Goal: Task Accomplishment & Management: Use online tool/utility

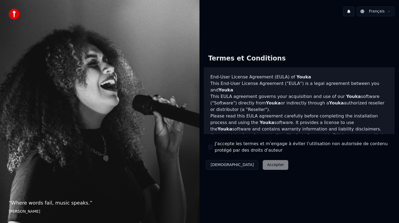
click at [212, 146] on button "J'accepte les termes et m'engage à éviter l'utilisation non autorisée de conten…" at bounding box center [210, 147] width 4 height 4
click at [263, 165] on button "Accepter" at bounding box center [275, 165] width 25 height 10
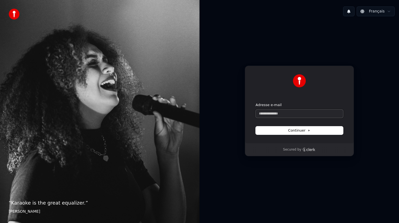
click at [275, 113] on input "Adresse e-mail" at bounding box center [298, 114] width 87 height 8
click at [281, 133] on button "Continuer" at bounding box center [298, 130] width 87 height 8
type input "**********"
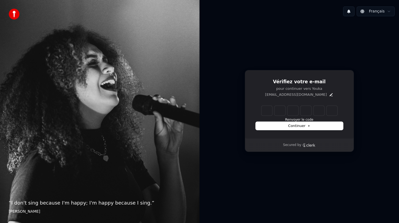
click at [269, 111] on input "Enter verification code" at bounding box center [299, 111] width 76 height 10
type input "******"
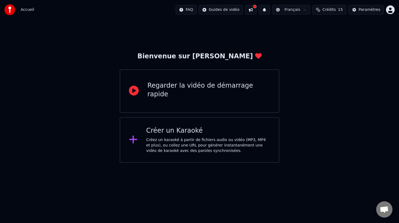
click at [186, 138] on div "Créez un karaoké à partir de fichiers audio ou vidéo (MP3, MP4 et plus), ou col…" at bounding box center [208, 145] width 124 height 16
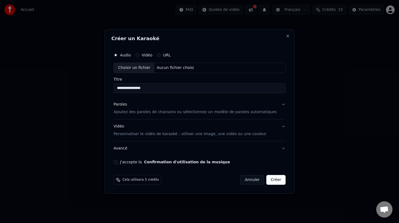
type input "**********"
click at [253, 106] on div "Paroles Ajoutez des paroles de chansons ou sélectionnez un modèle de paroles au…" at bounding box center [194, 108] width 163 height 13
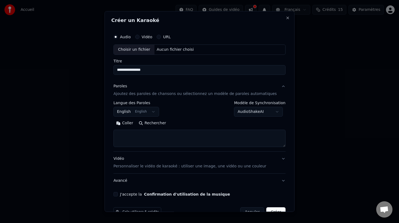
click at [157, 112] on body "**********" at bounding box center [199, 81] width 399 height 163
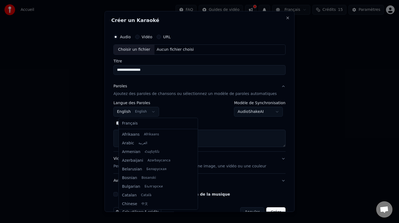
scroll to position [43, 0]
select select "**"
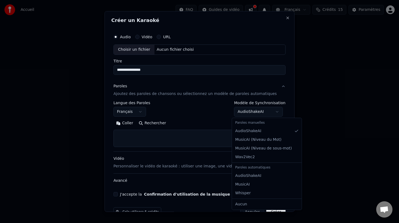
click at [259, 108] on body "**********" at bounding box center [199, 81] width 399 height 163
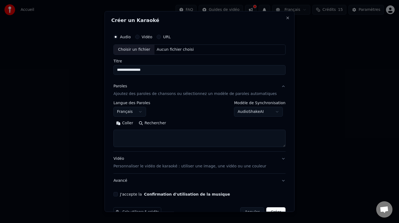
click at [249, 115] on body "**********" at bounding box center [199, 81] width 399 height 163
click at [132, 138] on textarea at bounding box center [199, 138] width 172 height 17
click at [127, 122] on button "Coller" at bounding box center [124, 123] width 23 height 9
type textarea "**********"
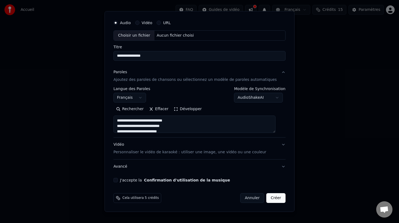
scroll to position [2, 0]
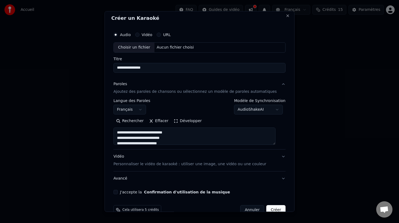
click at [145, 33] on div "Vidéo" at bounding box center [143, 35] width 17 height 4
click at [139, 35] on button "Vidéo" at bounding box center [137, 35] width 4 height 4
click at [126, 68] on input "Titre" at bounding box center [199, 68] width 172 height 10
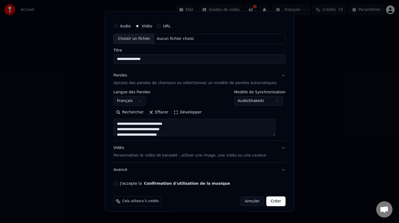
scroll to position [14, 0]
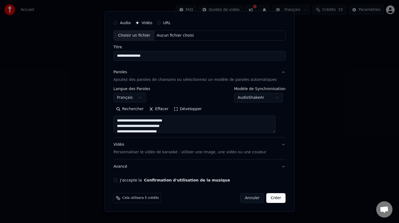
type input "**********"
click at [164, 37] on div "Aucun fichier choisi" at bounding box center [175, 35] width 41 height 5
click at [126, 21] on label "Audio" at bounding box center [125, 23] width 11 height 4
click at [118, 21] on button "Audio" at bounding box center [115, 23] width 4 height 4
click at [154, 36] on div "Choisir un fichier" at bounding box center [134, 36] width 41 height 10
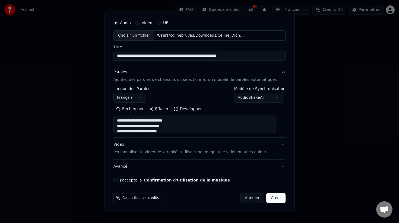
click at [173, 57] on input "**********" at bounding box center [199, 56] width 172 height 10
type input "**********"
click at [186, 63] on div "**********" at bounding box center [199, 99] width 176 height 169
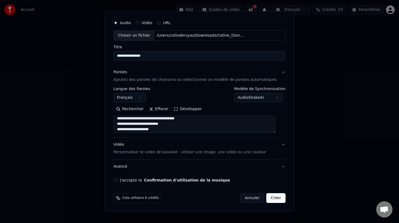
scroll to position [72, 0]
click at [170, 144] on div "Vidéo Personnaliser le vidéo de karaoké : utiliser une image, une vidéo ou une …" at bounding box center [189, 148] width 153 height 13
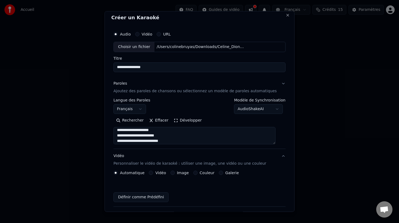
scroll to position [0, 0]
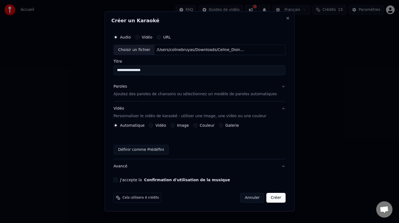
click at [197, 126] on button "Couleur" at bounding box center [195, 125] width 4 height 4
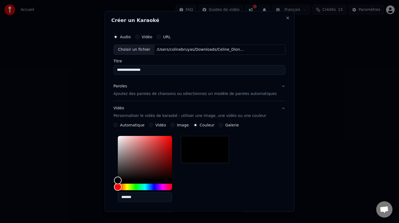
click at [216, 180] on div "*******" at bounding box center [199, 170] width 172 height 73
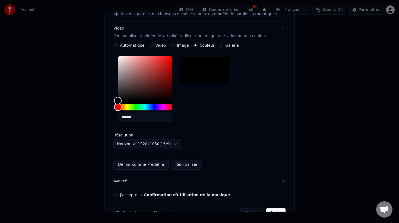
scroll to position [94, 0]
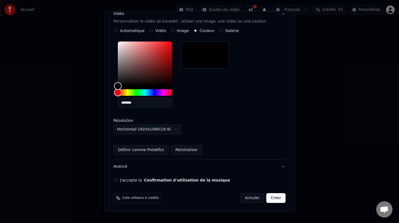
click at [254, 170] on button "Avancé" at bounding box center [199, 166] width 172 height 14
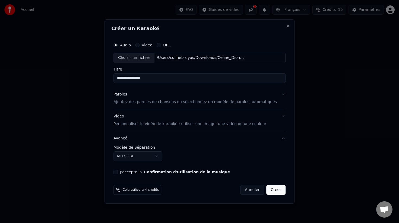
scroll to position [0, 0]
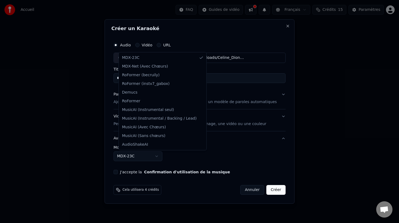
click at [159, 158] on body "**********" at bounding box center [199, 81] width 399 height 163
click at [162, 158] on body "**********" at bounding box center [199, 81] width 399 height 163
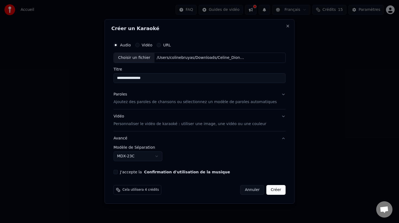
click at [271, 191] on button "Créer" at bounding box center [275, 190] width 19 height 10
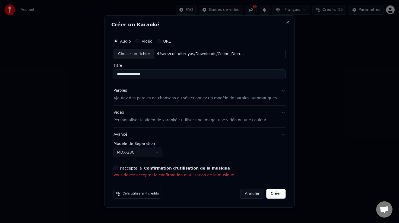
click at [147, 172] on div "J'accepte la Confirmation d'utilisation de la musique Vous devez accepter la co…" at bounding box center [199, 172] width 172 height 12
click at [145, 169] on label "J'accepte la Confirmation d'utilisation de la musique" at bounding box center [175, 168] width 110 height 4
click at [118, 169] on button "J'accepte la Confirmation d'utilisation de la musique" at bounding box center [115, 168] width 4 height 4
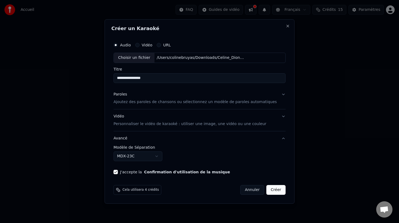
click at [269, 187] on button "Créer" at bounding box center [275, 190] width 19 height 10
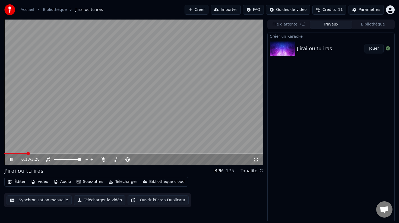
click at [21, 181] on button "Éditer" at bounding box center [17, 182] width 22 height 8
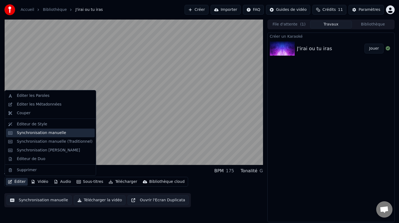
click at [41, 131] on div "Synchronisation manuelle" at bounding box center [41, 132] width 49 height 5
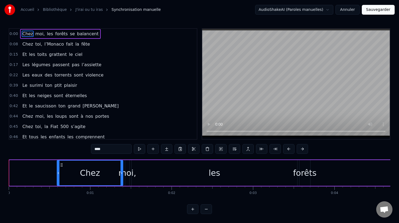
drag, startPoint x: 11, startPoint y: 170, endPoint x: 58, endPoint y: 168, distance: 47.8
click at [58, 168] on div at bounding box center [58, 173] width 2 height 25
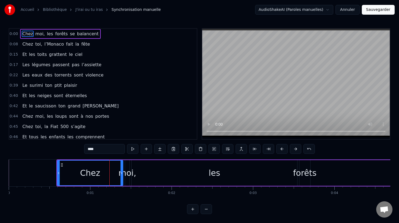
click at [351, 12] on button "Annuler" at bounding box center [347, 10] width 24 height 10
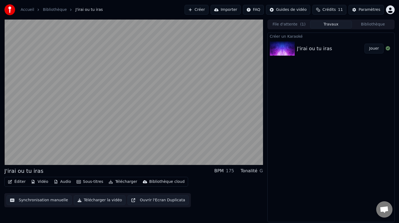
click at [57, 9] on link "Bibliothèque" at bounding box center [55, 9] width 24 height 5
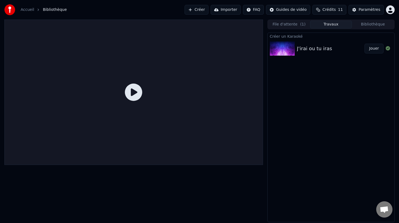
click at [201, 10] on button "Créer" at bounding box center [196, 10] width 24 height 10
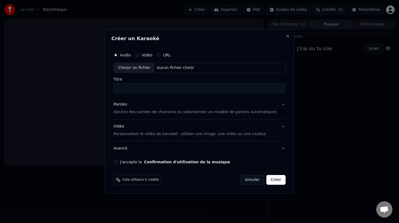
click at [141, 66] on div "Choisir un fichier" at bounding box center [134, 68] width 41 height 10
type input "**********"
click at [271, 105] on div "Paroles Ajoutez des paroles de chansons ou sélectionnez un modèle de paroles au…" at bounding box center [194, 108] width 163 height 13
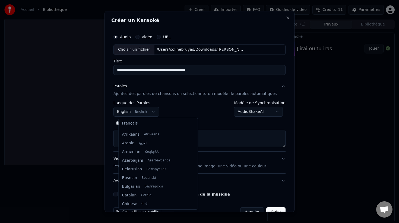
click at [148, 112] on body "**********" at bounding box center [199, 111] width 399 height 223
select select "**"
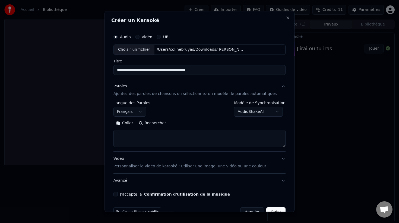
click at [135, 122] on button "Coller" at bounding box center [124, 123] width 23 height 9
type textarea "**********"
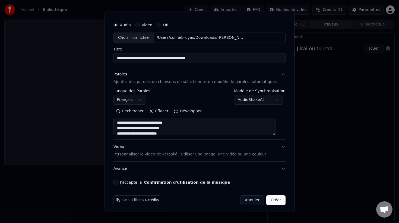
scroll to position [14, 0]
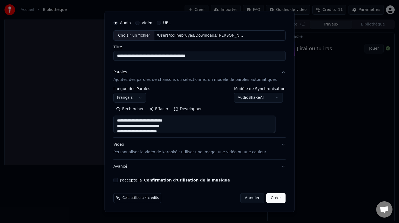
click at [156, 146] on div "Vidéo Personnaliser le vidéo de karaoké : utiliser une image, une vidéo ou une …" at bounding box center [189, 148] width 153 height 13
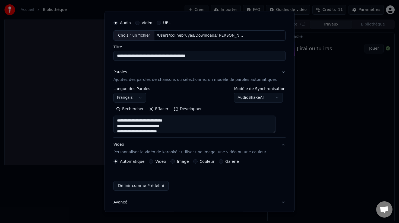
scroll to position [0, 0]
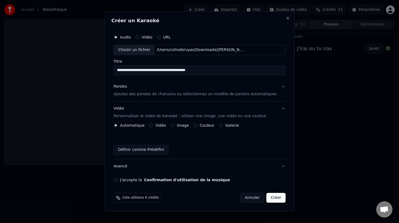
click at [197, 125] on button "Couleur" at bounding box center [195, 125] width 4 height 4
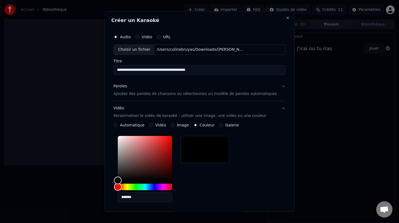
click at [204, 172] on div "*******" at bounding box center [199, 170] width 172 height 73
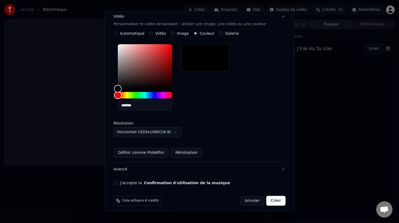
scroll to position [94, 0]
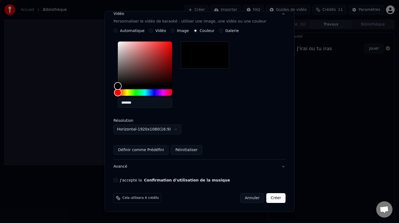
click at [245, 165] on button "Avancé" at bounding box center [199, 166] width 172 height 14
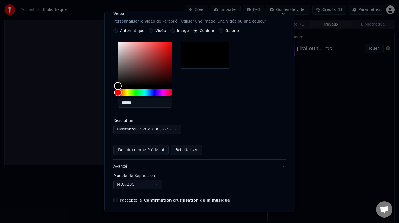
scroll to position [0, 0]
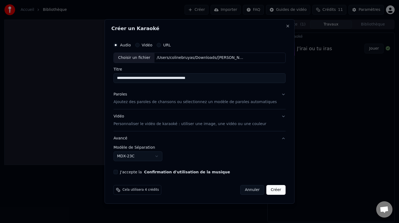
click at [216, 139] on button "Avancé" at bounding box center [199, 138] width 172 height 14
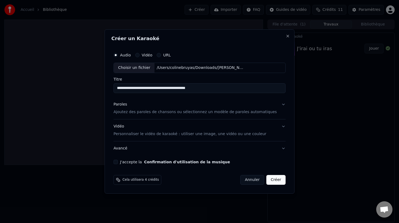
click at [210, 126] on div "Vidéo Personnaliser le vidéo de karaoké : utiliser une image, une vidéo ou une …" at bounding box center [189, 130] width 153 height 13
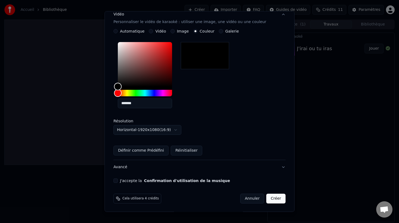
scroll to position [94, 0]
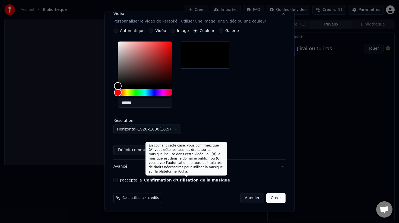
click at [168, 176] on div "**********" at bounding box center [199, 60] width 176 height 250
click at [192, 180] on button "Confirmation d'utilisation de la musique" at bounding box center [187, 180] width 86 height 4
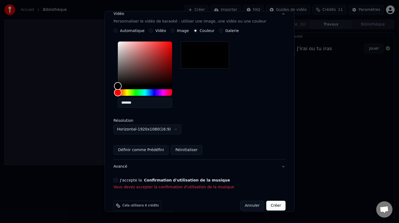
click at [118, 180] on button "J'accepte la Confirmation d'utilisation de la musique" at bounding box center [115, 180] width 4 height 4
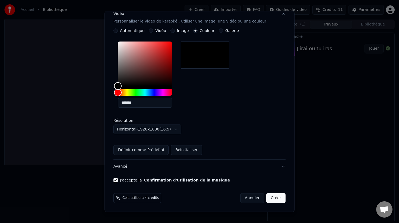
click at [267, 198] on button "Créer" at bounding box center [275, 198] width 19 height 10
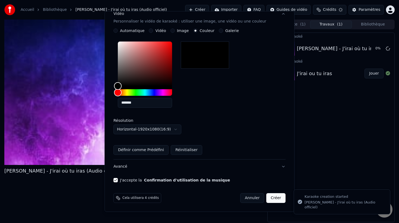
scroll to position [0, 0]
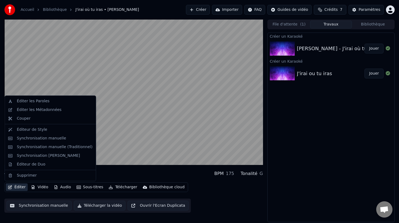
click at [23, 186] on button "Éditer" at bounding box center [17, 187] width 22 height 8
click at [44, 139] on div "Synchronisation manuelle" at bounding box center [41, 138] width 49 height 5
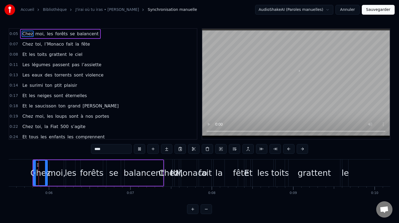
scroll to position [0, 445]
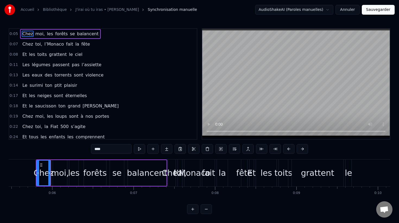
click at [31, 202] on div "0:05 Chez moi, les forêts se balancent 0:07 Chez toi, l’Monaco fait la fête 0:0…" at bounding box center [199, 121] width 381 height 186
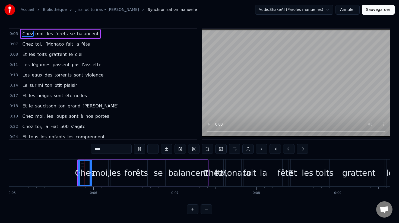
scroll to position [0, 404]
click at [193, 207] on button at bounding box center [192, 209] width 11 height 10
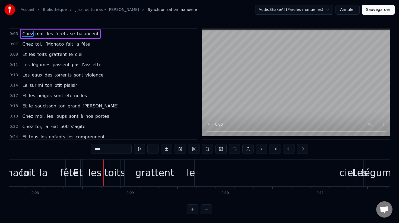
scroll to position [0, 800]
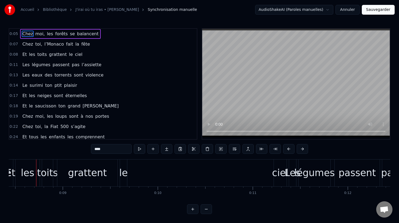
click at [192, 210] on button at bounding box center [192, 209] width 11 height 10
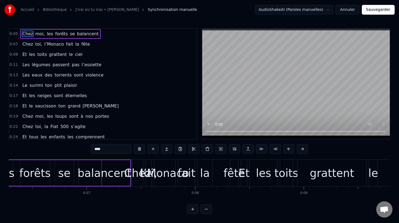
scroll to position [0, 682]
click at [234, 176] on div "fête" at bounding box center [233, 173] width 21 height 16
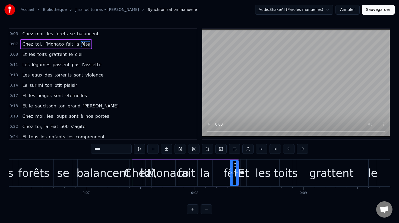
click at [35, 36] on span "moi," at bounding box center [40, 34] width 11 height 6
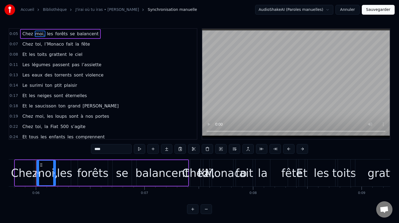
click at [22, 34] on span "Chez" at bounding box center [28, 34] width 12 height 6
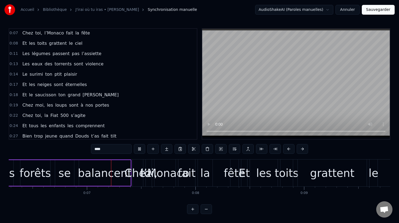
scroll to position [0, 685]
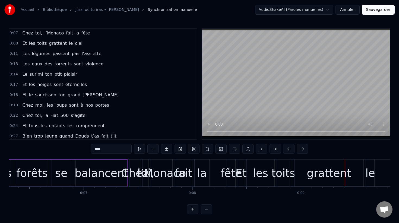
click at [231, 178] on div "fête" at bounding box center [230, 173] width 21 height 16
type input "****"
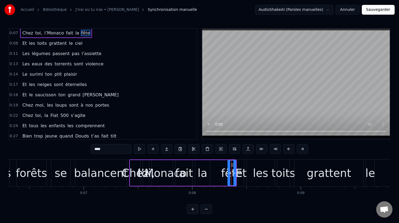
scroll to position [0, 0]
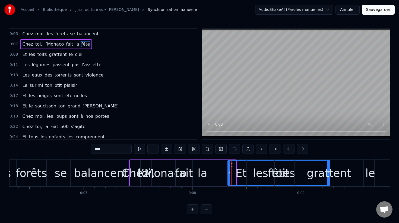
drag, startPoint x: 235, startPoint y: 177, endPoint x: 329, endPoint y: 176, distance: 93.8
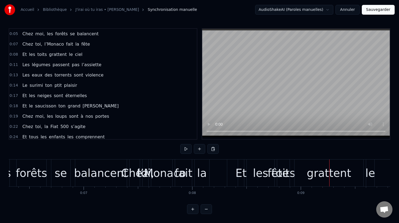
click at [212, 130] on video at bounding box center [295, 83] width 187 height 108
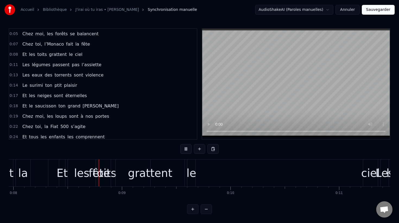
scroll to position [0, 864]
click at [15, 64] on span "0:11" at bounding box center [13, 64] width 8 height 5
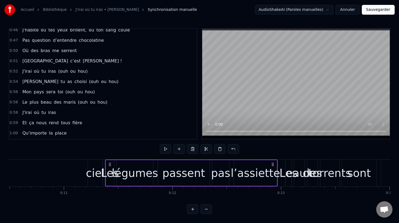
scroll to position [0, 1136]
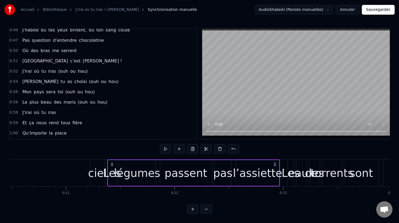
click at [148, 11] on span "Synchronisation manuelle" at bounding box center [172, 9] width 49 height 5
click at [343, 9] on button "Annuler" at bounding box center [347, 10] width 24 height 10
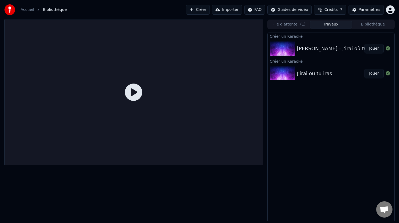
click at [334, 47] on div "[PERSON_NAME] - J'irai où tu iras (Audio officiel)" at bounding box center [355, 49] width 117 height 8
click at [279, 43] on img at bounding box center [282, 48] width 25 height 14
click at [368, 48] on button "Jouer" at bounding box center [373, 49] width 19 height 10
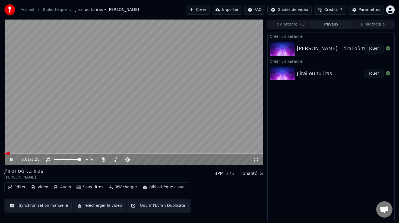
click at [9, 161] on icon at bounding box center [15, 159] width 13 height 4
click at [314, 50] on div "[PERSON_NAME] - J'irai où tu iras (Audio officiel)" at bounding box center [355, 49] width 117 height 8
click at [10, 159] on icon at bounding box center [10, 160] width 3 height 4
click at [10, 159] on icon at bounding box center [11, 159] width 3 height 3
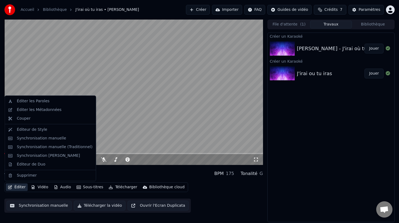
click at [15, 187] on button "Éditer" at bounding box center [17, 187] width 22 height 8
click at [41, 154] on div "Synchronisation [PERSON_NAME]" at bounding box center [48, 155] width 63 height 5
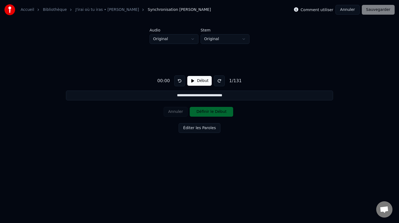
click at [199, 85] on button "Début" at bounding box center [199, 81] width 25 height 10
click at [199, 84] on button "Pause" at bounding box center [199, 81] width 24 height 10
click at [181, 81] on button at bounding box center [179, 80] width 11 height 11
click at [183, 84] on button at bounding box center [179, 80] width 11 height 11
click at [194, 82] on button "Début" at bounding box center [199, 81] width 25 height 10
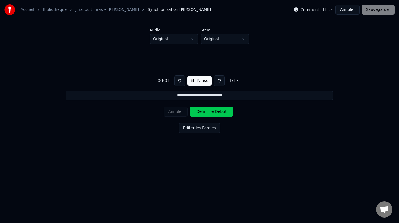
click at [202, 113] on button "Définir le Début" at bounding box center [211, 112] width 43 height 10
click at [184, 113] on button "Annuler" at bounding box center [176, 112] width 24 height 10
click at [204, 111] on button "Définir le Début" at bounding box center [211, 112] width 43 height 10
click at [216, 113] on button "Définir la Fin" at bounding box center [211, 112] width 43 height 10
click at [216, 113] on button "Définir le Début" at bounding box center [211, 112] width 43 height 10
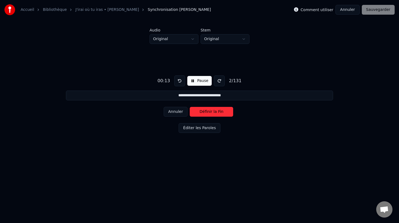
click at [216, 113] on button "Définir la Fin" at bounding box center [211, 112] width 43 height 10
type input "**********"
click at [199, 80] on button "Pause" at bounding box center [199, 81] width 24 height 10
click at [182, 79] on button at bounding box center [179, 80] width 11 height 11
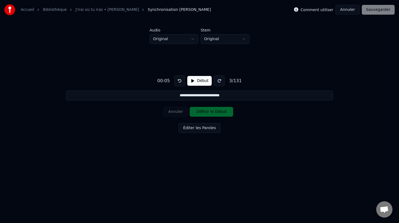
click at [180, 80] on button at bounding box center [179, 80] width 11 height 11
click at [189, 100] on div "**********" at bounding box center [199, 103] width 381 height 118
click at [175, 114] on div "Annuler Définir le Début" at bounding box center [200, 112] width 72 height 14
click at [181, 80] on button at bounding box center [179, 80] width 11 height 11
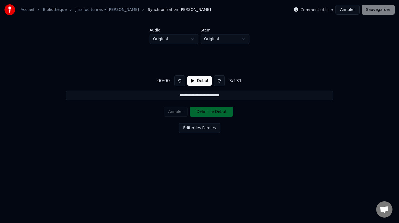
click at [181, 80] on button at bounding box center [179, 80] width 11 height 11
click at [179, 81] on button at bounding box center [179, 80] width 11 height 11
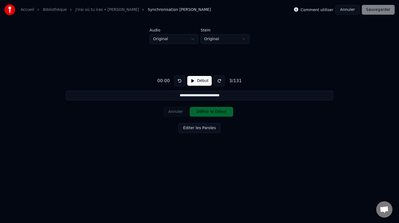
click at [179, 81] on button at bounding box center [179, 80] width 11 height 11
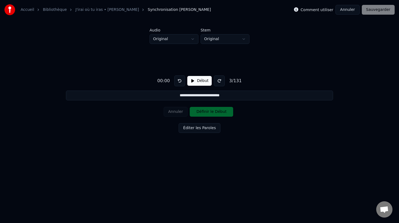
click at [350, 12] on button "Annuler" at bounding box center [347, 10] width 24 height 10
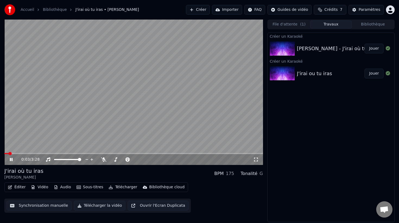
click at [43, 142] on video at bounding box center [133, 92] width 258 height 145
click at [20, 187] on button "Éditer" at bounding box center [17, 187] width 22 height 8
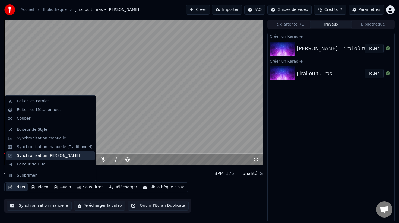
click at [32, 158] on div "Synchronisation [PERSON_NAME]" at bounding box center [48, 155] width 63 height 5
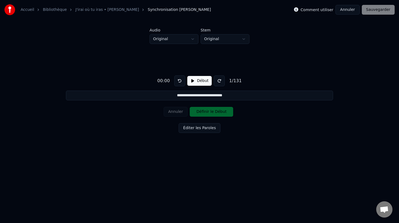
click at [225, 41] on html "**********" at bounding box center [199, 85] width 399 height 171
click at [198, 80] on button "Début" at bounding box center [199, 81] width 25 height 10
click at [203, 109] on button "Définir le Début" at bounding box center [211, 112] width 43 height 10
click at [203, 109] on button "Définir la Fin" at bounding box center [211, 112] width 43 height 10
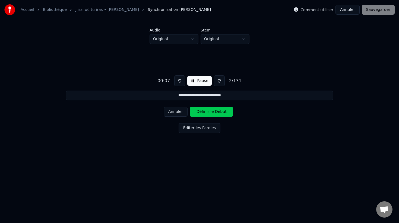
click at [203, 109] on button "Définir le Début" at bounding box center [211, 112] width 43 height 10
click at [203, 109] on button "Définir la Fin" at bounding box center [211, 112] width 43 height 10
click at [203, 109] on button "Définir le Début" at bounding box center [211, 112] width 43 height 10
click at [203, 109] on button "Définir la Fin" at bounding box center [211, 112] width 43 height 10
click at [203, 109] on button "Définir le Début" at bounding box center [211, 112] width 43 height 10
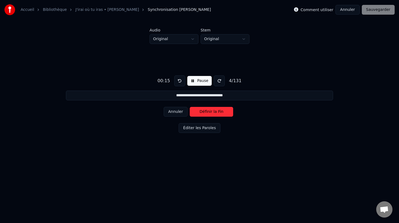
click at [203, 109] on button "Définir la Fin" at bounding box center [211, 112] width 43 height 10
click at [203, 109] on button "Définir le Début" at bounding box center [211, 112] width 43 height 10
click at [203, 109] on button "Définir la Fin" at bounding box center [211, 112] width 43 height 10
click at [203, 109] on button "Définir le Début" at bounding box center [211, 112] width 43 height 10
click at [203, 109] on button "Définir la Fin" at bounding box center [211, 112] width 43 height 10
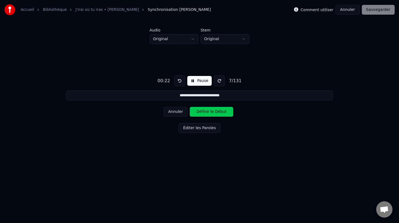
click at [203, 109] on button "Définir le Début" at bounding box center [211, 112] width 43 height 10
click at [203, 109] on button "Définir la Fin" at bounding box center [211, 112] width 43 height 10
click at [203, 109] on button "Définir le Début" at bounding box center [211, 112] width 43 height 10
click at [203, 109] on button "Définir la Fin" at bounding box center [211, 112] width 43 height 10
click at [203, 109] on button "Définir le Début" at bounding box center [211, 112] width 43 height 10
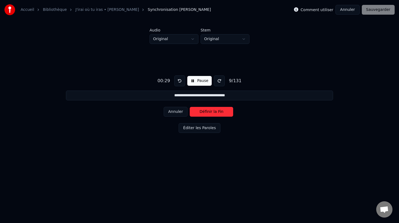
click at [203, 109] on button "Définir la Fin" at bounding box center [211, 112] width 43 height 10
click at [203, 109] on button "Définir le Début" at bounding box center [211, 112] width 43 height 10
click at [202, 109] on button "Définir la Fin" at bounding box center [211, 112] width 43 height 10
click at [202, 109] on button "Définir le Début" at bounding box center [211, 112] width 43 height 10
click at [202, 109] on button "Définir la Fin" at bounding box center [211, 112] width 43 height 10
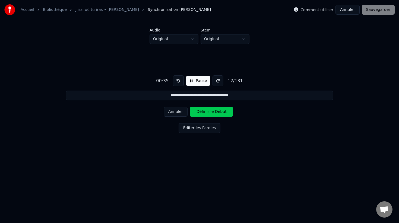
click at [202, 109] on button "Définir le Début" at bounding box center [211, 112] width 43 height 10
click at [202, 109] on button "Définir la Fin" at bounding box center [211, 112] width 43 height 10
click at [202, 109] on button "Définir le Début" at bounding box center [211, 112] width 43 height 10
click at [202, 109] on button "Définir la Fin" at bounding box center [211, 112] width 43 height 10
click at [202, 109] on button "Définir le Début" at bounding box center [211, 112] width 43 height 10
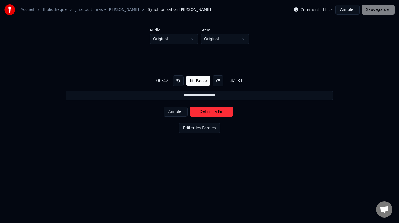
click at [202, 109] on button "Définir la Fin" at bounding box center [211, 112] width 43 height 10
click at [202, 109] on button "Définir le Début" at bounding box center [211, 112] width 43 height 10
click at [202, 109] on button "Définir la Fin" at bounding box center [211, 112] width 43 height 10
click at [202, 109] on button "Définir le Début" at bounding box center [211, 112] width 43 height 10
click at [202, 108] on button "Définir la Fin" at bounding box center [211, 112] width 43 height 10
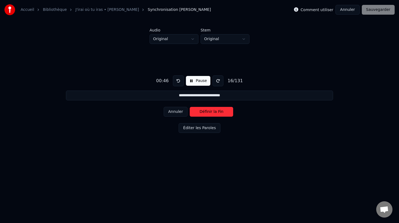
type input "**********"
click at [199, 82] on button "Pause" at bounding box center [198, 81] width 24 height 10
click at [375, 11] on div "Comment utiliser Annuler Sauvegarder" at bounding box center [344, 10] width 101 height 10
click at [347, 9] on button "Annuler" at bounding box center [347, 10] width 24 height 10
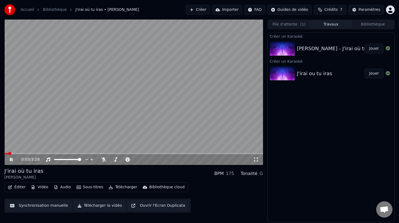
click at [37, 130] on video at bounding box center [133, 92] width 258 height 145
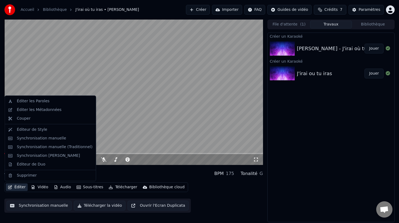
click at [15, 187] on button "Éditer" at bounding box center [17, 187] width 22 height 8
click at [27, 148] on div "Synchronisation manuelle (Traditionnel)" at bounding box center [55, 146] width 76 height 5
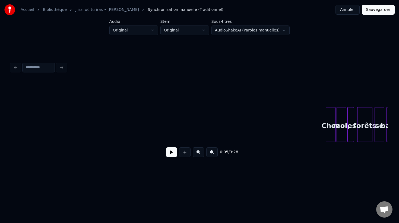
click at [170, 151] on button at bounding box center [171, 152] width 11 height 10
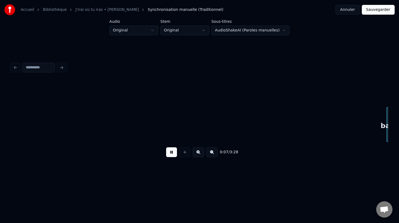
scroll to position [0, 377]
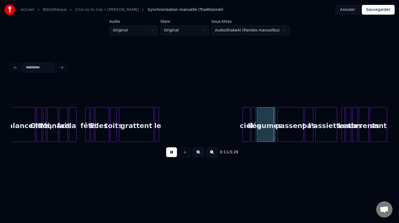
click at [170, 151] on button at bounding box center [171, 152] width 11 height 10
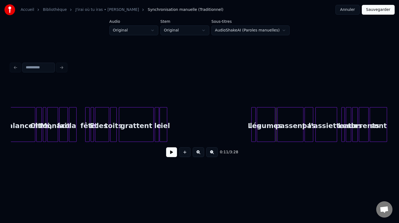
click at [162, 117] on div "ciel" at bounding box center [163, 125] width 7 height 37
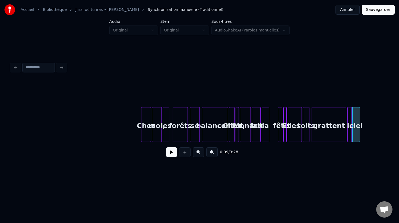
scroll to position [0, 140]
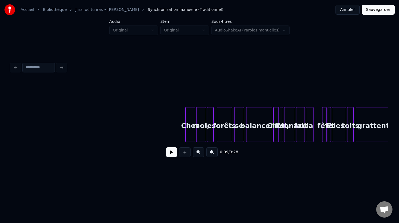
click at [201, 153] on button at bounding box center [198, 152] width 11 height 10
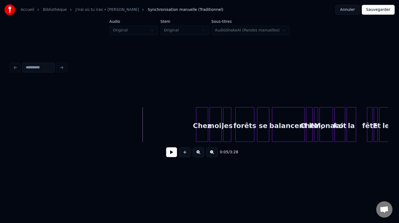
click at [201, 153] on button at bounding box center [198, 152] width 11 height 10
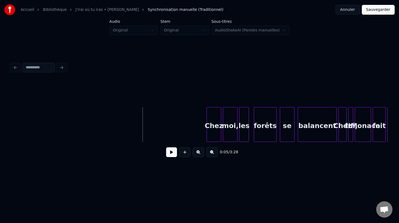
click at [201, 153] on button at bounding box center [198, 152] width 11 height 10
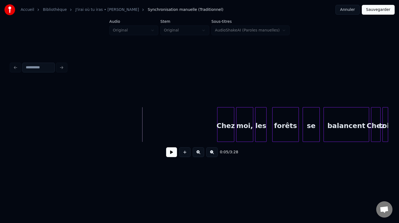
click at [201, 153] on button at bounding box center [198, 152] width 11 height 10
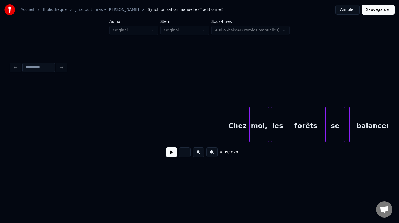
click at [193, 147] on button at bounding box center [198, 152] width 11 height 10
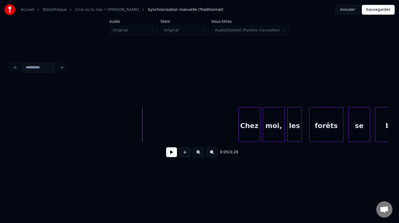
click at [173, 153] on button at bounding box center [171, 152] width 11 height 10
click at [173, 152] on button at bounding box center [171, 152] width 11 height 10
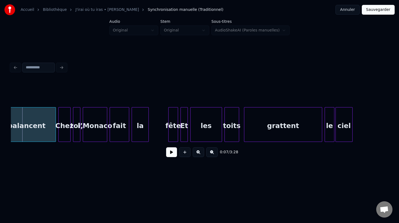
click at [173, 152] on button at bounding box center [171, 152] width 11 height 10
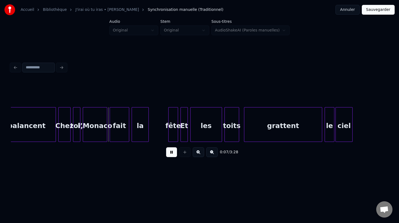
click at [173, 152] on button at bounding box center [171, 152] width 11 height 10
click at [141, 131] on div "la" at bounding box center [138, 125] width 17 height 37
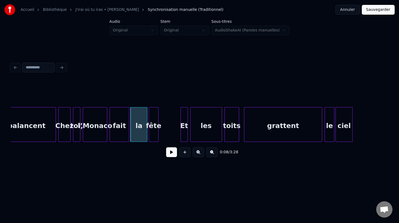
click at [154, 127] on div "fête" at bounding box center [153, 125] width 9 height 37
click at [33, 92] on div at bounding box center [199, 93] width 377 height 27
click at [153, 116] on div "fête" at bounding box center [153, 125] width 9 height 37
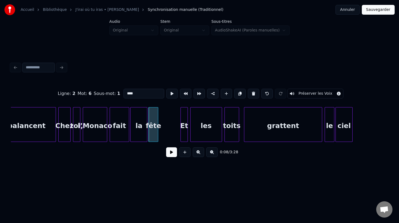
click at [158, 117] on div "fête" at bounding box center [153, 124] width 10 height 35
click at [166, 117] on div at bounding box center [166, 124] width 2 height 34
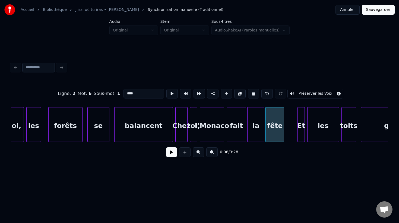
scroll to position [0, 631]
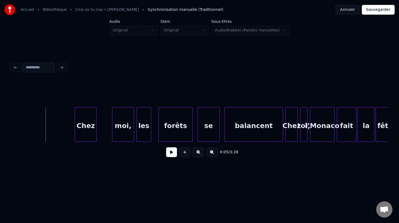
click at [85, 123] on div "Chez" at bounding box center [85, 125] width 21 height 37
click at [173, 152] on button at bounding box center [171, 152] width 11 height 10
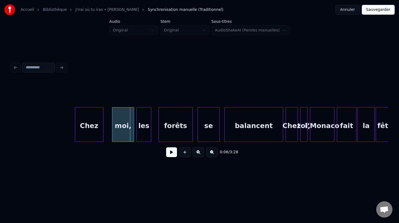
click at [103, 125] on div at bounding box center [102, 124] width 2 height 34
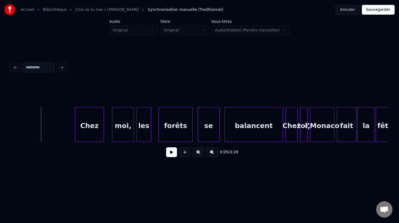
click at [173, 154] on button at bounding box center [171, 152] width 11 height 10
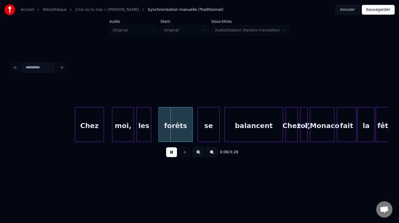
click at [173, 154] on button at bounding box center [171, 152] width 11 height 10
click at [149, 132] on div at bounding box center [150, 124] width 2 height 34
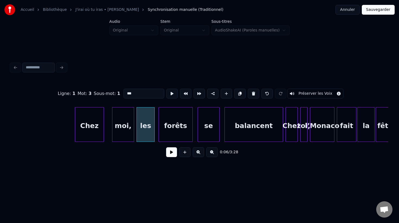
click at [153, 132] on div at bounding box center [154, 124] width 2 height 34
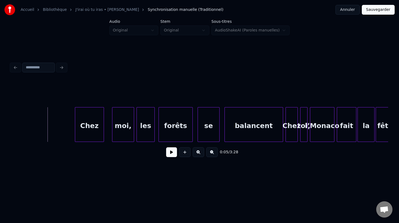
click at [171, 151] on button at bounding box center [171, 152] width 11 height 10
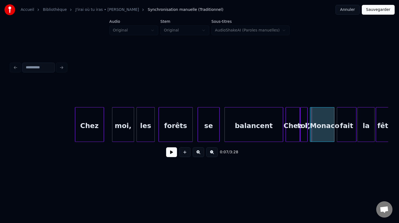
click at [299, 120] on div at bounding box center [299, 124] width 2 height 34
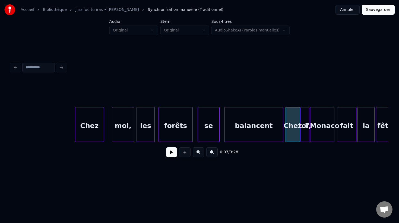
click at [308, 119] on div at bounding box center [308, 124] width 2 height 34
click at [286, 100] on div at bounding box center [199, 93] width 377 height 27
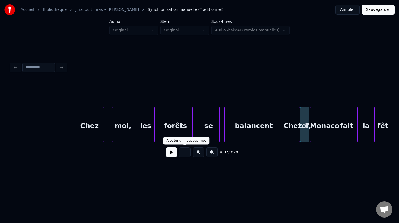
click at [170, 151] on button at bounding box center [171, 152] width 11 height 10
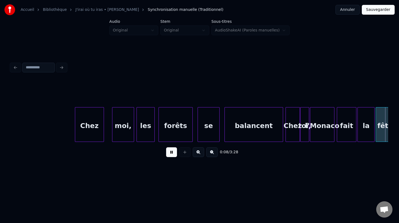
click at [170, 151] on button at bounding box center [171, 152] width 11 height 10
click at [335, 116] on div at bounding box center [335, 124] width 2 height 34
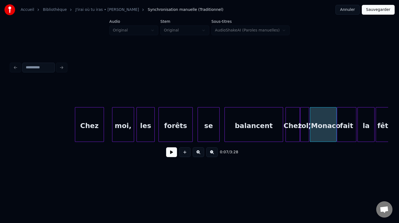
click at [333, 96] on div at bounding box center [199, 93] width 377 height 27
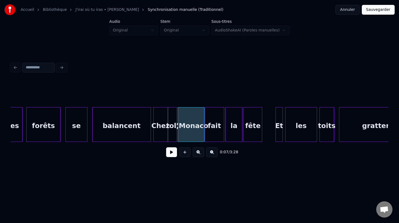
scroll to position [0, 772]
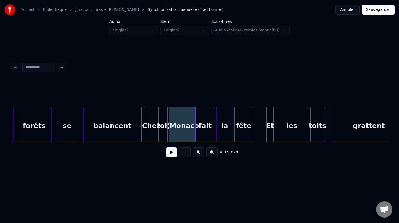
click at [171, 154] on button at bounding box center [171, 152] width 11 height 10
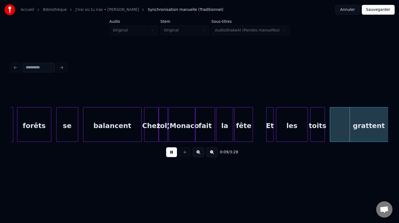
click at [171, 154] on button at bounding box center [171, 152] width 11 height 10
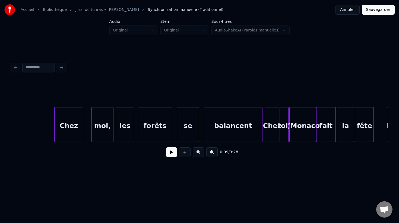
scroll to position [0, 629]
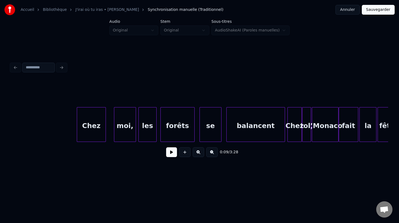
click at [172, 152] on button at bounding box center [171, 152] width 11 height 10
click at [166, 147] on button at bounding box center [171, 152] width 11 height 10
click at [171, 152] on button at bounding box center [171, 152] width 11 height 10
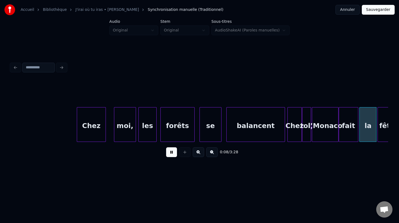
scroll to position [0, 1008]
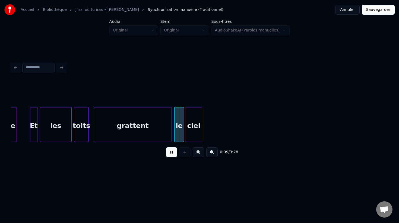
click at [166, 147] on button at bounding box center [171, 152] width 11 height 10
click at [197, 112] on div "ciel" at bounding box center [193, 125] width 17 height 37
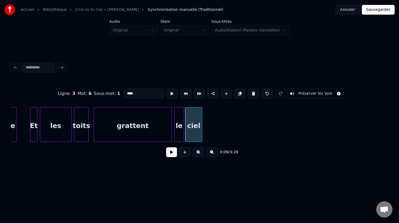
click at [181, 115] on div "le" at bounding box center [178, 125] width 9 height 37
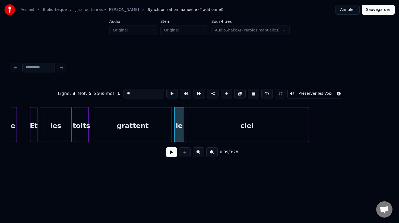
click at [307, 112] on div at bounding box center [308, 124] width 2 height 34
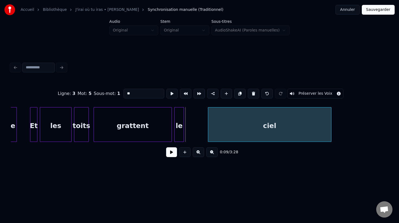
click at [331, 117] on div "ciel" at bounding box center [270, 124] width 124 height 35
click at [208, 114] on div "ciel" at bounding box center [270, 124] width 124 height 35
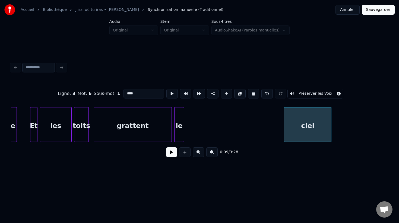
click at [284, 111] on div at bounding box center [285, 124] width 2 height 34
click at [280, 115] on div "le" at bounding box center [277, 125] width 9 height 37
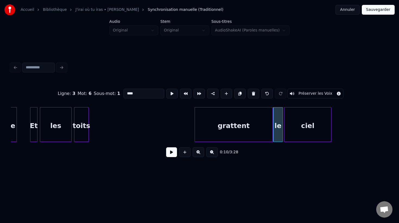
click at [251, 119] on div "grattent" at bounding box center [234, 125] width 78 height 37
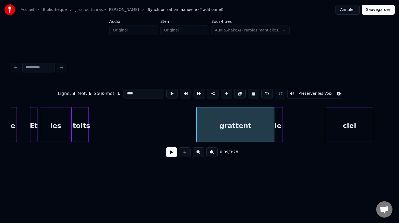
click at [355, 120] on div "ciel" at bounding box center [349, 125] width 47 height 37
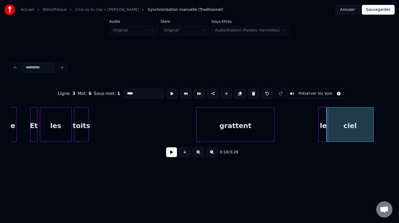
click at [323, 119] on div "le" at bounding box center [322, 125] width 9 height 37
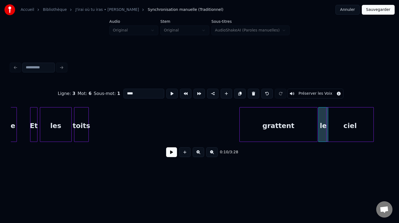
click at [264, 115] on div "grattent" at bounding box center [278, 125] width 78 height 37
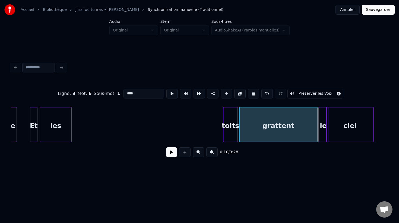
click at [228, 114] on div "toits" at bounding box center [230, 125] width 14 height 37
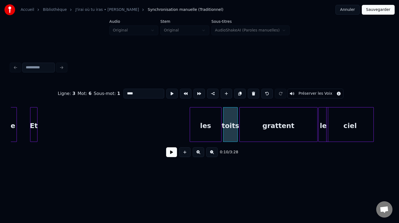
click at [214, 126] on div "les" at bounding box center [205, 125] width 31 height 37
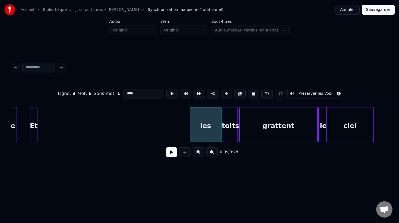
click at [190, 117] on div "les" at bounding box center [206, 124] width 32 height 35
click at [208, 115] on div at bounding box center [209, 124] width 2 height 34
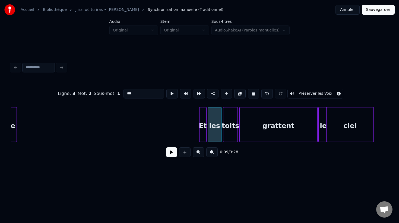
click at [204, 121] on div "Et" at bounding box center [202, 125] width 7 height 37
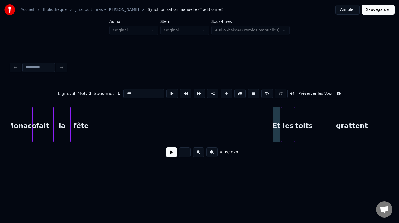
scroll to position [0, 930]
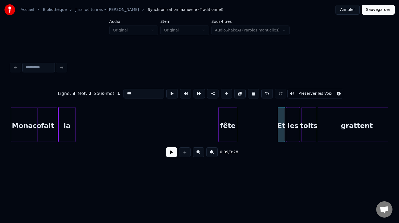
click at [228, 109] on div "fête" at bounding box center [228, 125] width 18 height 37
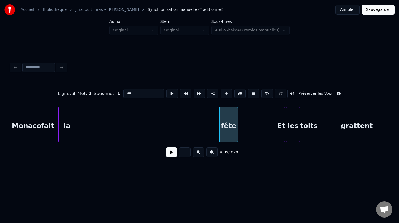
click at [219, 116] on div "fête" at bounding box center [228, 124] width 19 height 35
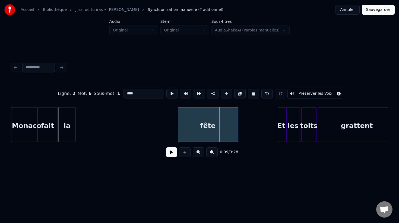
click at [178, 115] on div at bounding box center [179, 124] width 2 height 34
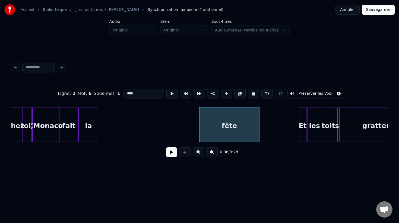
scroll to position [0, 907]
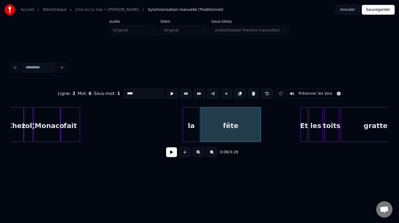
click at [196, 116] on div "la" at bounding box center [191, 125] width 17 height 37
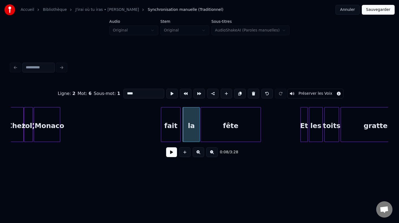
click at [175, 121] on div "fait" at bounding box center [170, 125] width 19 height 37
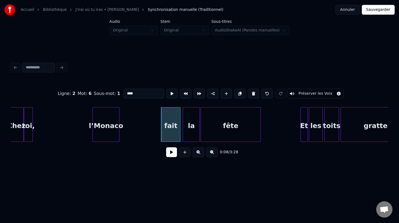
click at [116, 111] on div "l’Monaco" at bounding box center [106, 125] width 26 height 37
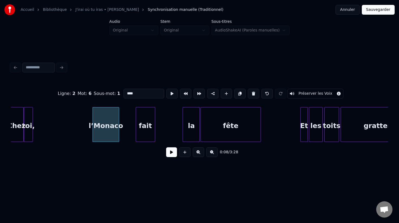
click at [147, 121] on div "fait" at bounding box center [145, 125] width 19 height 37
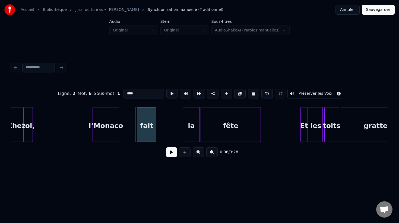
click at [156, 120] on div "fait" at bounding box center [147, 124] width 20 height 35
click at [156, 119] on div "fait" at bounding box center [147, 124] width 20 height 35
type input "****"
click at [158, 118] on div "fait" at bounding box center [149, 124] width 20 height 35
click at [170, 117] on div at bounding box center [169, 124] width 2 height 34
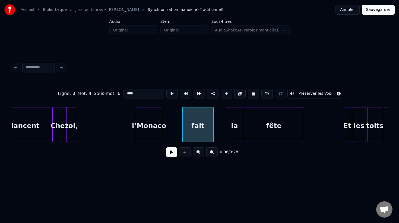
scroll to position [0, 849]
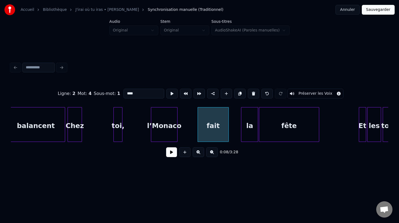
click at [120, 111] on div "toi," at bounding box center [118, 125] width 8 height 37
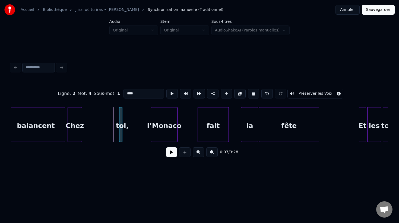
click at [121, 114] on div "toi," at bounding box center [120, 124] width 3 height 35
click at [133, 113] on div "toi," at bounding box center [129, 124] width 20 height 35
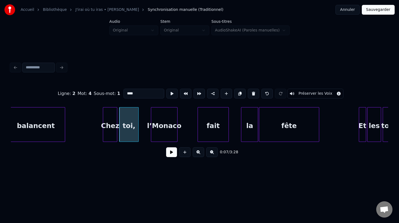
click at [112, 120] on div "Chez" at bounding box center [110, 125] width 14 height 37
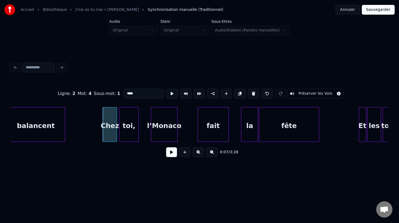
click at [172, 154] on button at bounding box center [171, 152] width 11 height 10
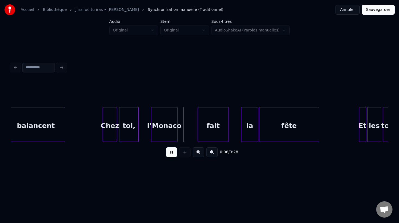
click at [172, 154] on button at bounding box center [171, 152] width 11 height 10
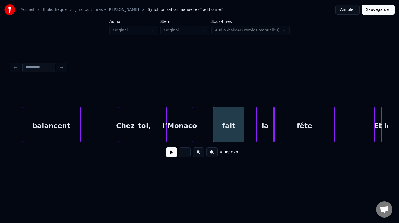
scroll to position [0, 833]
click at [87, 121] on div "Chez" at bounding box center [89, 125] width 14 height 37
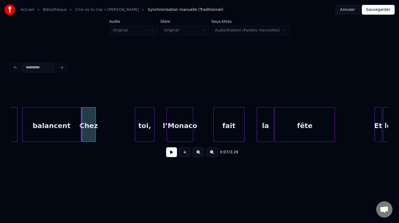
click at [95, 121] on div "Chez" at bounding box center [89, 125] width 14 height 37
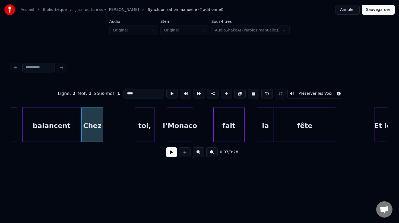
click at [102, 120] on div at bounding box center [102, 124] width 2 height 34
click at [118, 119] on div "toi," at bounding box center [113, 125] width 19 height 37
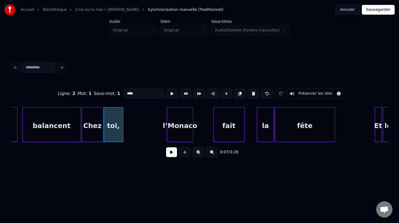
click at [49, 126] on div "balancent" at bounding box center [52, 125] width 58 height 37
type input "*********"
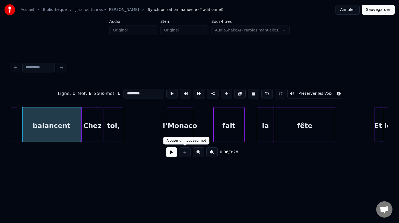
click at [168, 149] on button at bounding box center [171, 152] width 11 height 10
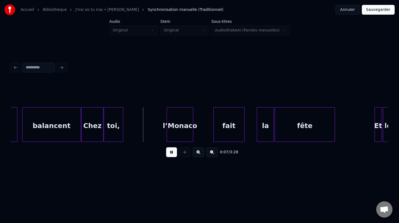
click at [168, 149] on button at bounding box center [171, 152] width 11 height 10
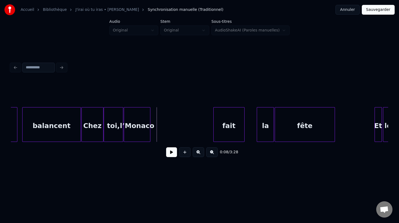
click at [130, 128] on div "l’Monaco" at bounding box center [137, 125] width 26 height 37
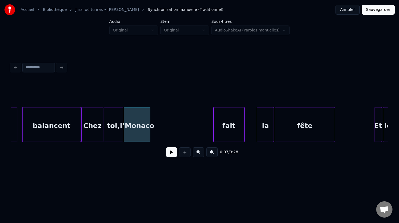
click at [171, 151] on button at bounding box center [171, 152] width 11 height 10
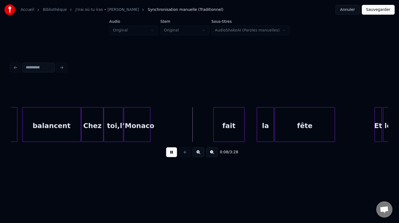
click at [171, 151] on button at bounding box center [171, 152] width 11 height 10
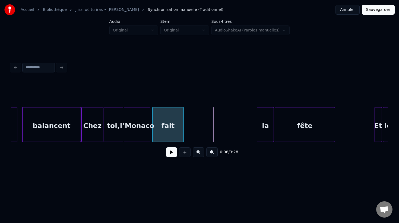
click at [164, 127] on div "fait" at bounding box center [167, 125] width 31 height 37
click at [183, 124] on div "fait" at bounding box center [167, 124] width 31 height 35
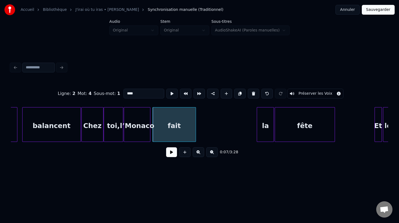
click at [195, 118] on div at bounding box center [195, 124] width 2 height 34
click at [202, 123] on div "la" at bounding box center [205, 125] width 17 height 37
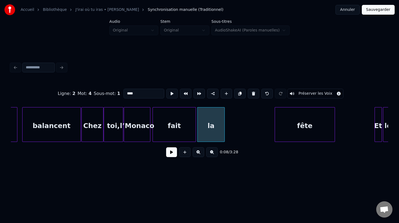
click at [224, 119] on div at bounding box center [224, 124] width 2 height 34
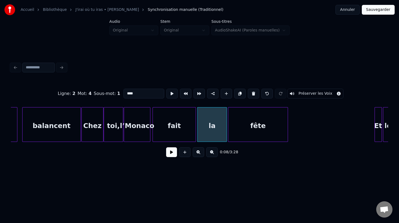
click at [243, 124] on div "fête" at bounding box center [258, 125] width 60 height 37
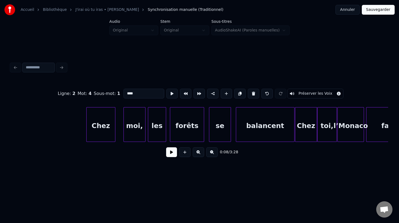
scroll to position [0, 611]
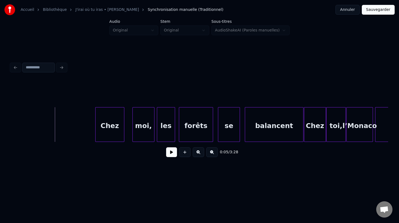
click at [169, 151] on button at bounding box center [171, 152] width 11 height 10
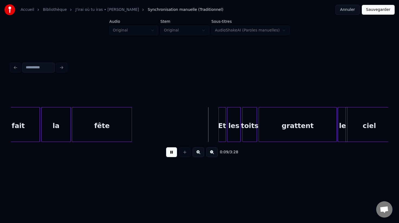
click at [166, 147] on button at bounding box center [171, 152] width 11 height 10
click at [154, 127] on div at bounding box center [154, 124] width 2 height 34
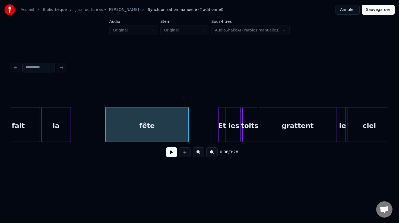
click at [171, 124] on div "fête" at bounding box center [147, 125] width 82 height 37
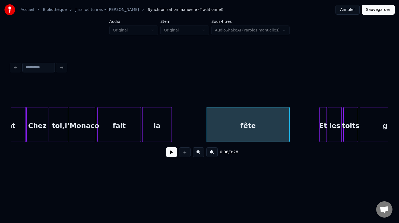
scroll to position [0, 884]
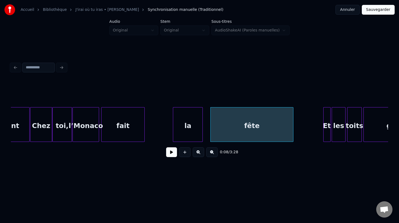
click at [191, 128] on div "la" at bounding box center [187, 125] width 29 height 37
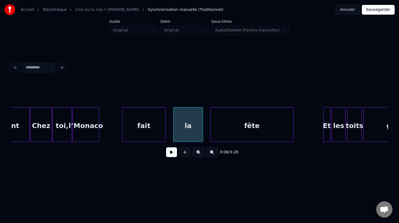
click at [145, 125] on div "fait" at bounding box center [143, 125] width 43 height 37
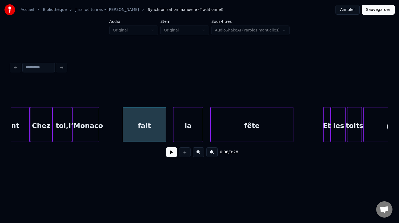
click at [93, 122] on div "l’Monaco" at bounding box center [86, 125] width 26 height 37
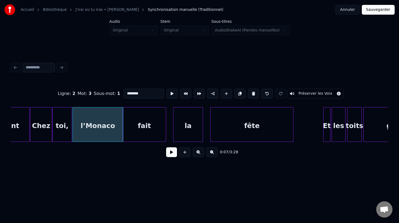
click at [122, 121] on div at bounding box center [122, 124] width 2 height 34
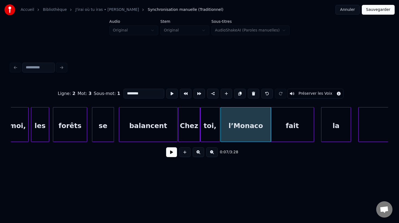
scroll to position [0, 760]
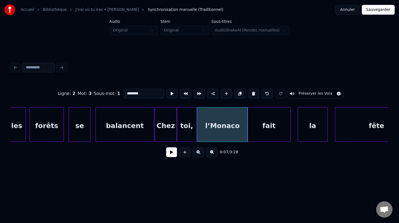
click at [265, 122] on div "fait" at bounding box center [268, 125] width 43 height 37
type input "****"
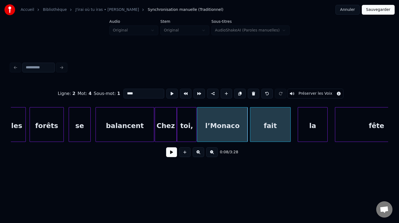
click at [252, 120] on div at bounding box center [251, 124] width 2 height 34
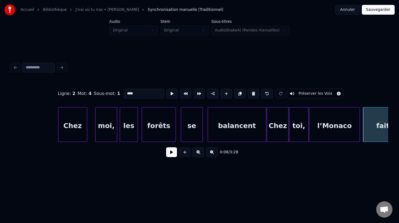
scroll to position [0, 575]
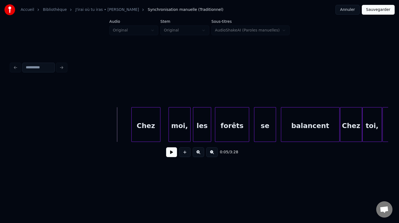
click at [173, 152] on button at bounding box center [171, 152] width 11 height 10
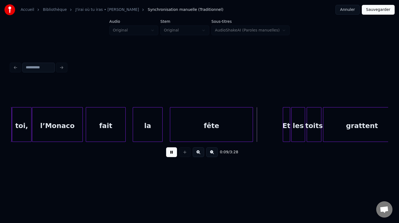
scroll to position [0, 925]
click at [166, 147] on button at bounding box center [171, 152] width 11 height 10
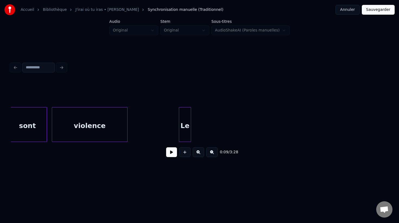
scroll to position [0, 1659]
click at [327, 115] on div "Le" at bounding box center [322, 125] width 12 height 37
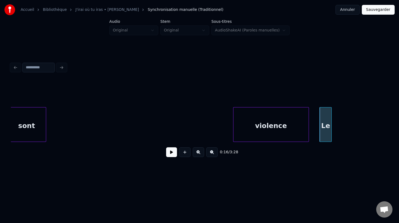
click at [281, 123] on div "violence" at bounding box center [270, 125] width 75 height 37
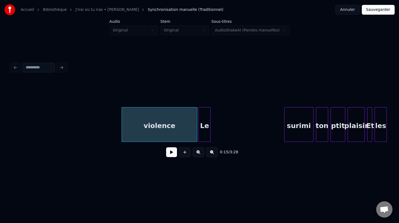
scroll to position [0, 1783]
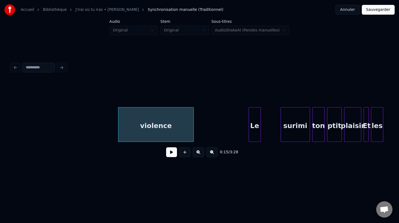
click at [254, 120] on div "Le" at bounding box center [255, 125] width 12 height 37
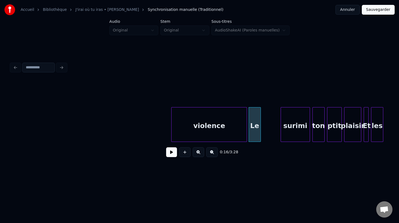
click at [214, 123] on div "violence" at bounding box center [208, 125] width 75 height 37
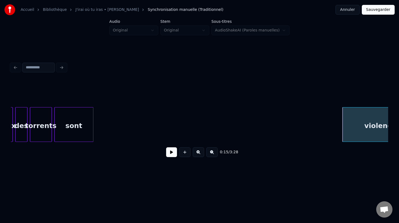
scroll to position [0, 1606]
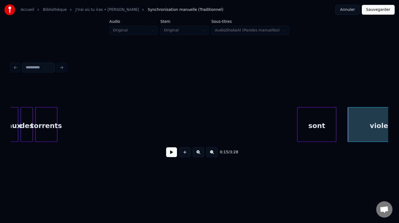
click at [317, 114] on div "sont" at bounding box center [316, 125] width 39 height 37
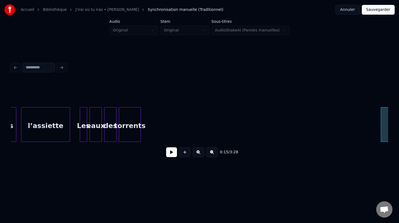
scroll to position [0, 1520]
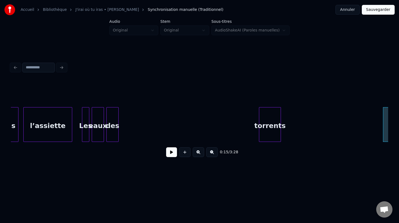
click at [267, 117] on div "torrents" at bounding box center [269, 125] width 21 height 37
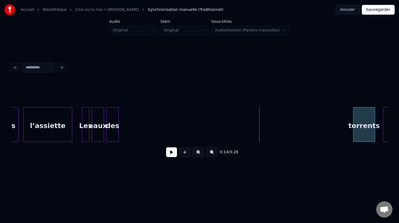
click at [361, 109] on div "torrents" at bounding box center [363, 125] width 21 height 37
click at [151, 83] on div at bounding box center [199, 93] width 377 height 27
click at [302, 82] on div at bounding box center [199, 93] width 377 height 27
click at [300, 152] on div "0:15 / 3:28" at bounding box center [199, 152] width 368 height 12
click at [343, 121] on div "des" at bounding box center [343, 125] width 12 height 37
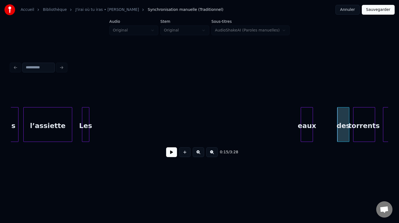
click at [305, 119] on div "eaux" at bounding box center [307, 125] width 12 height 37
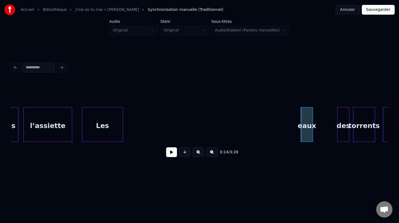
click at [121, 114] on div at bounding box center [122, 124] width 2 height 34
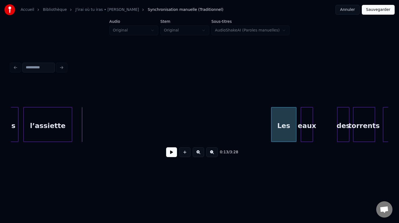
click at [283, 114] on div "Les" at bounding box center [283, 125] width 24 height 37
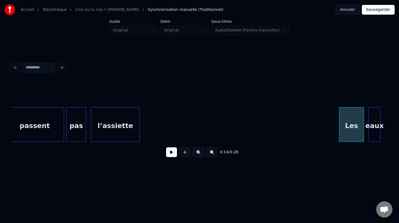
scroll to position [0, 1436]
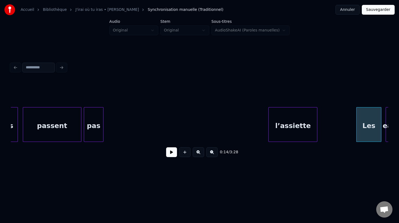
click at [317, 120] on div "l’assiette" at bounding box center [293, 125] width 48 height 37
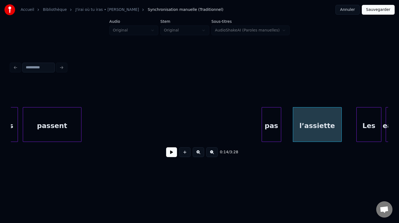
click at [273, 116] on div "pas" at bounding box center [271, 125] width 19 height 37
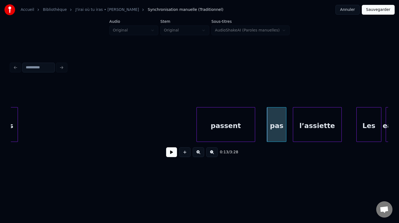
click at [244, 120] on div "passent" at bounding box center [226, 125] width 58 height 37
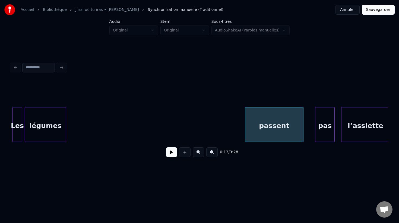
scroll to position [0, 1351]
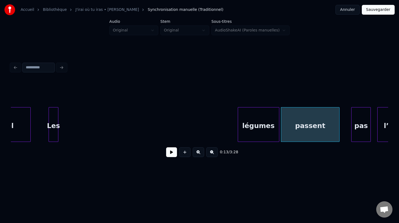
click at [263, 114] on div "légumes" at bounding box center [258, 125] width 41 height 37
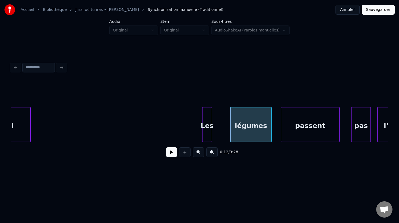
click at [212, 111] on div "Les" at bounding box center [206, 125] width 9 height 37
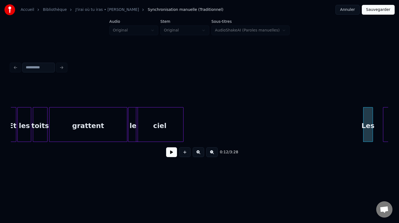
scroll to position [0, 1191]
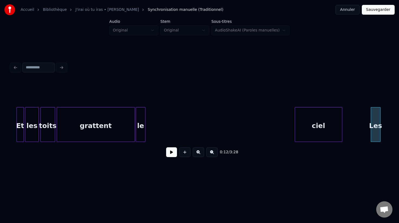
click at [326, 122] on div "ciel" at bounding box center [318, 125] width 47 height 37
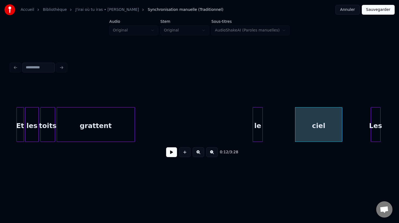
click at [262, 113] on div "le" at bounding box center [257, 125] width 9 height 37
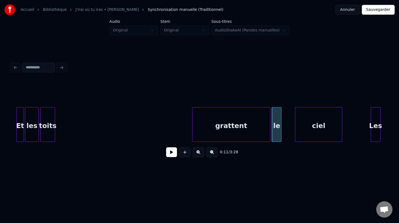
click at [225, 129] on div "grattent" at bounding box center [231, 125] width 78 height 37
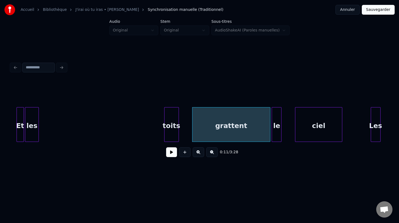
click at [176, 124] on div "toits" at bounding box center [171, 125] width 14 height 37
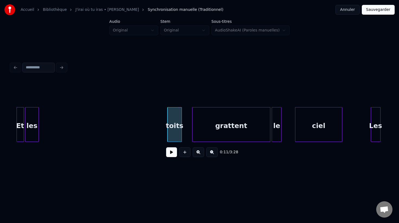
click at [343, 12] on button "Annuler" at bounding box center [347, 10] width 24 height 10
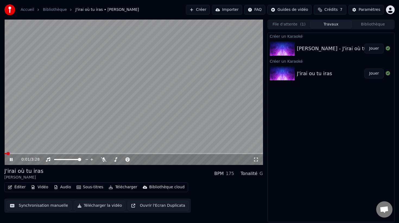
click at [200, 62] on video at bounding box center [133, 92] width 258 height 145
click at [207, 9] on button "Créer" at bounding box center [198, 10] width 24 height 10
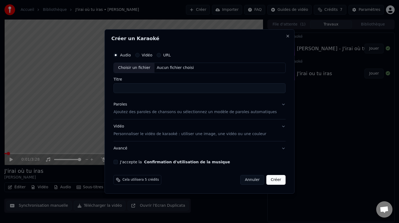
click at [282, 105] on div "Audio Vidéo URL Choisir un fichier Aucun fichier choisi Titre Paroles Ajoutez d…" at bounding box center [199, 106] width 176 height 119
click at [279, 106] on button "Paroles Ajoutez des paroles de chansons ou sélectionnez un modèle de paroles au…" at bounding box center [199, 108] width 172 height 22
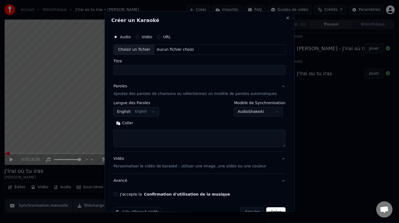
click at [145, 110] on body "**********" at bounding box center [199, 111] width 399 height 223
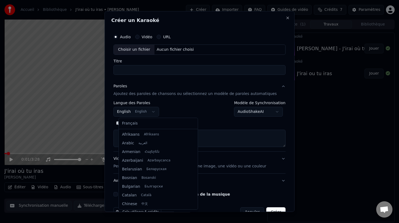
scroll to position [43, 0]
select select "**"
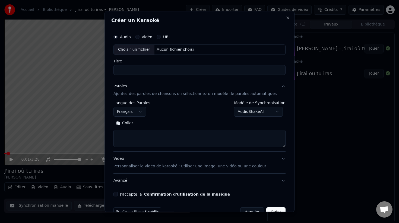
click at [150, 132] on textarea at bounding box center [199, 138] width 172 height 17
click at [132, 125] on button "Coller" at bounding box center [124, 123] width 23 height 9
drag, startPoint x: 185, startPoint y: 136, endPoint x: 115, endPoint y: 137, distance: 69.7
click at [115, 138] on div "**********" at bounding box center [199, 111] width 190 height 201
click at [122, 140] on textarea at bounding box center [194, 138] width 162 height 17
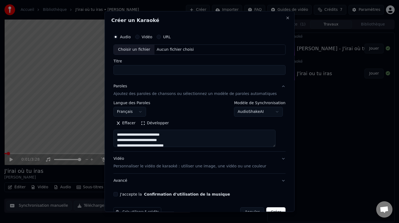
click at [122, 141] on textarea at bounding box center [194, 138] width 162 height 17
click at [123, 135] on textarea at bounding box center [194, 138] width 162 height 17
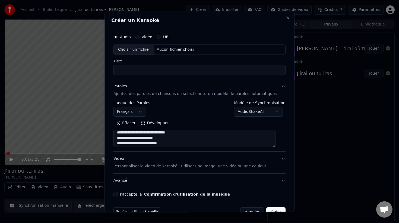
click at [123, 135] on textarea at bounding box center [194, 138] width 162 height 17
click at [123, 138] on textarea at bounding box center [194, 138] width 162 height 17
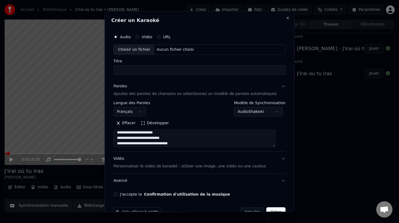
click at [123, 144] on textarea at bounding box center [194, 138] width 162 height 17
click at [124, 136] on textarea at bounding box center [194, 138] width 162 height 17
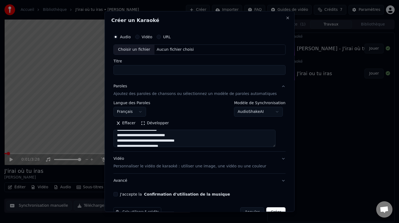
click at [124, 136] on textarea at bounding box center [194, 138] width 162 height 17
click at [124, 140] on textarea at bounding box center [194, 138] width 162 height 17
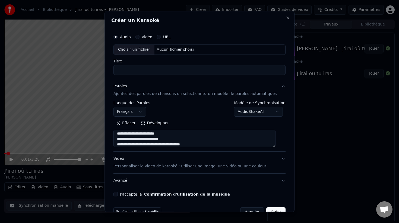
scroll to position [40, 0]
click at [125, 135] on textarea at bounding box center [194, 138] width 162 height 17
click at [124, 139] on textarea at bounding box center [194, 138] width 162 height 17
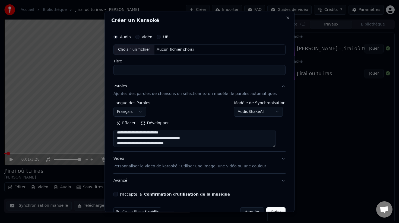
click at [124, 139] on textarea at bounding box center [194, 138] width 162 height 17
click at [126, 143] on textarea at bounding box center [194, 138] width 162 height 17
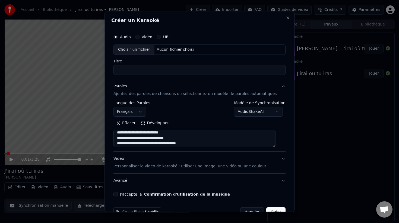
click at [126, 143] on textarea at bounding box center [194, 138] width 162 height 17
click at [126, 139] on textarea at bounding box center [194, 138] width 162 height 17
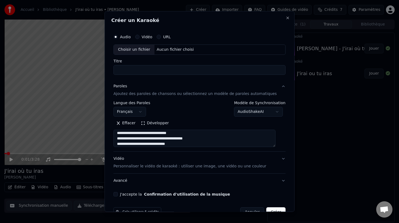
click at [126, 139] on textarea at bounding box center [194, 138] width 162 height 17
click at [127, 138] on textarea at bounding box center [194, 138] width 162 height 17
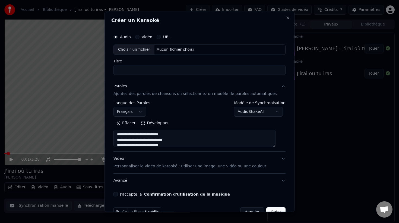
scroll to position [66, 0]
click at [127, 135] on textarea at bounding box center [194, 138] width 162 height 17
click at [127, 140] on textarea at bounding box center [194, 138] width 162 height 17
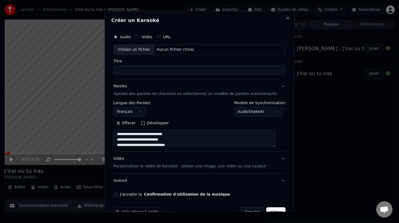
click at [127, 140] on textarea at bounding box center [194, 138] width 162 height 17
click at [126, 141] on textarea at bounding box center [194, 138] width 162 height 17
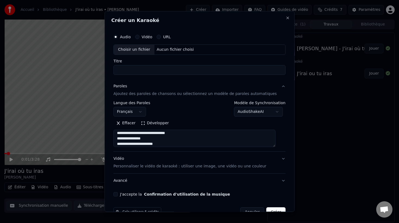
click at [126, 141] on textarea at bounding box center [194, 138] width 162 height 17
click at [126, 144] on textarea at bounding box center [194, 138] width 162 height 17
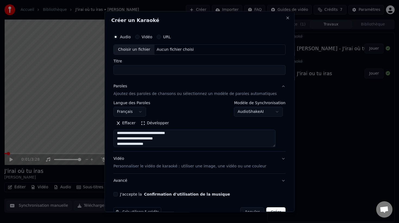
click at [126, 144] on textarea at bounding box center [194, 138] width 162 height 17
click at [125, 138] on textarea at bounding box center [194, 138] width 162 height 17
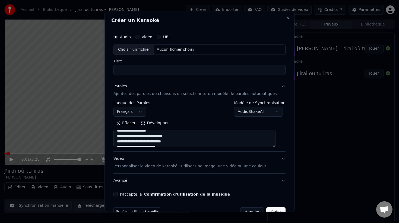
scroll to position [92, 0]
click at [126, 136] on textarea at bounding box center [194, 138] width 162 height 17
click at [126, 139] on textarea at bounding box center [194, 138] width 162 height 17
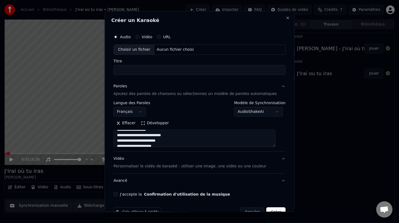
click at [126, 139] on textarea at bounding box center [194, 138] width 162 height 17
click at [126, 141] on textarea at bounding box center [194, 138] width 162 height 17
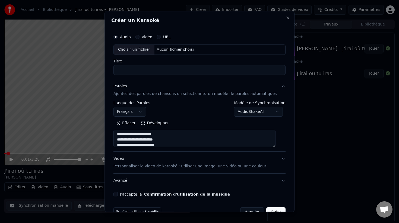
click at [126, 141] on textarea at bounding box center [194, 138] width 162 height 17
click at [126, 139] on textarea at bounding box center [194, 138] width 162 height 17
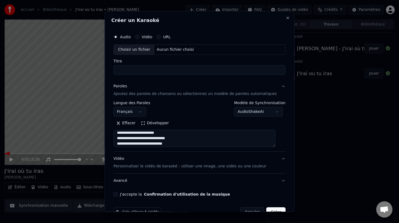
click at [126, 142] on textarea at bounding box center [194, 138] width 162 height 17
click at [127, 140] on textarea at bounding box center [194, 138] width 162 height 17
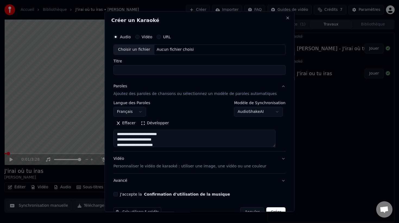
click at [127, 140] on textarea at bounding box center [194, 138] width 162 height 17
click at [127, 145] on textarea at bounding box center [194, 138] width 162 height 17
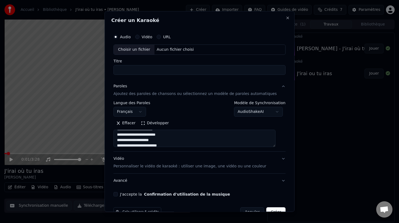
scroll to position [125, 0]
click at [126, 140] on textarea at bounding box center [194, 138] width 162 height 17
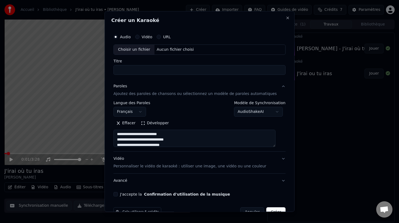
click at [126, 139] on textarea at bounding box center [194, 138] width 162 height 17
click at [126, 141] on textarea at bounding box center [194, 138] width 162 height 17
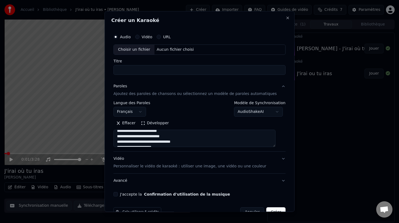
click at [126, 141] on textarea at bounding box center [194, 138] width 162 height 17
click at [126, 143] on textarea at bounding box center [194, 138] width 162 height 17
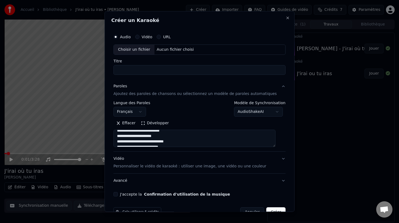
click at [126, 143] on textarea at bounding box center [194, 138] width 162 height 17
click at [126, 138] on textarea at bounding box center [194, 138] width 162 height 17
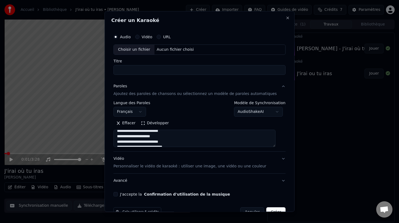
click at [125, 141] on textarea at bounding box center [194, 138] width 162 height 17
click at [125, 136] on textarea at bounding box center [194, 138] width 162 height 17
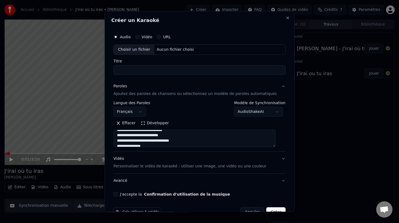
click at [125, 136] on textarea at bounding box center [194, 138] width 162 height 17
click at [125, 139] on textarea at bounding box center [194, 138] width 162 height 17
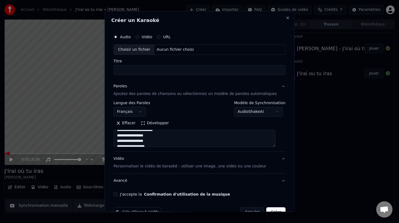
scroll to position [173, 0]
click at [124, 136] on textarea at bounding box center [194, 138] width 162 height 17
click at [125, 140] on textarea at bounding box center [194, 138] width 162 height 17
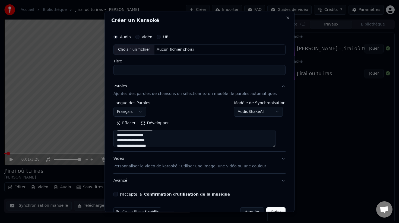
click at [125, 140] on textarea at bounding box center [194, 138] width 162 height 17
click at [126, 137] on textarea at bounding box center [194, 138] width 162 height 17
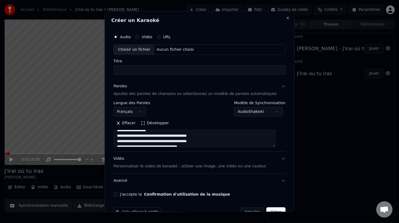
click at [126, 137] on textarea at bounding box center [194, 138] width 162 height 17
click at [126, 141] on textarea at bounding box center [194, 138] width 162 height 17
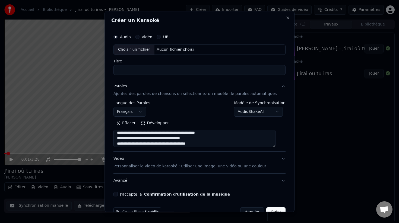
click at [127, 138] on textarea at bounding box center [194, 138] width 162 height 17
click at [127, 143] on textarea at bounding box center [194, 138] width 162 height 17
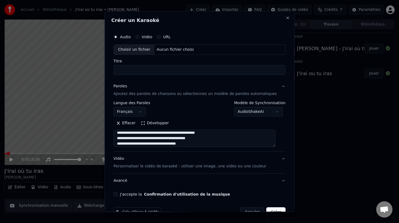
click at [127, 143] on textarea at bounding box center [194, 138] width 162 height 17
click at [126, 140] on textarea at bounding box center [194, 138] width 162 height 17
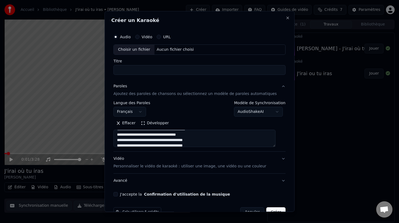
click at [126, 135] on textarea at bounding box center [194, 138] width 162 height 17
click at [127, 140] on textarea at bounding box center [194, 138] width 162 height 17
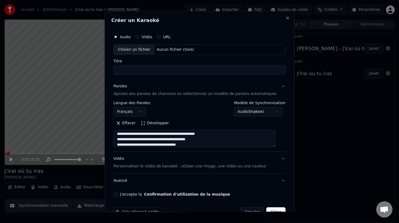
click at [138, 145] on textarea at bounding box center [194, 138] width 162 height 17
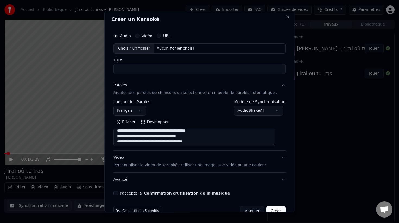
scroll to position [207, 0]
click at [142, 133] on textarea at bounding box center [194, 137] width 162 height 17
click at [143, 139] on textarea at bounding box center [194, 137] width 162 height 17
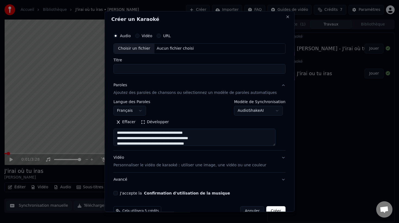
click at [143, 139] on textarea at bounding box center [194, 137] width 162 height 17
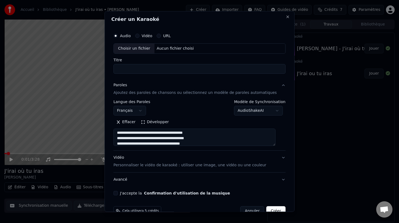
click at [142, 145] on textarea at bounding box center [194, 137] width 162 height 17
click at [137, 137] on textarea at bounding box center [194, 137] width 162 height 17
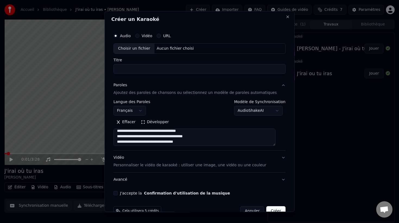
click at [137, 137] on textarea at bounding box center [194, 137] width 162 height 17
click at [136, 142] on textarea at bounding box center [194, 137] width 162 height 17
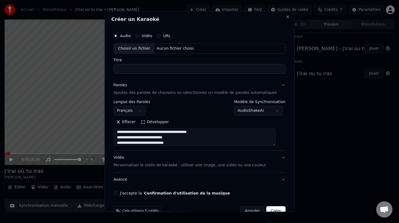
scroll to position [232, 0]
click at [135, 136] on textarea at bounding box center [194, 137] width 162 height 17
click at [136, 140] on textarea at bounding box center [194, 137] width 162 height 17
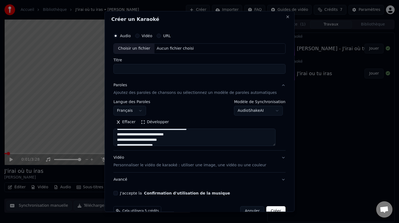
click at [136, 140] on textarea at bounding box center [194, 137] width 162 height 17
click at [134, 136] on textarea at bounding box center [194, 137] width 162 height 17
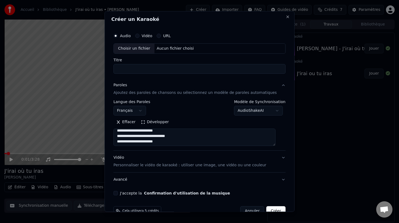
click at [134, 136] on textarea at bounding box center [194, 137] width 162 height 17
click at [133, 142] on textarea at bounding box center [194, 137] width 162 height 17
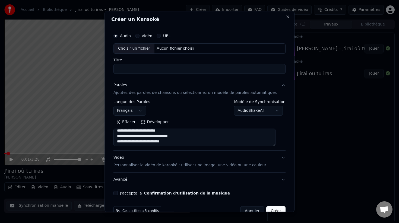
click at [131, 138] on textarea at bounding box center [194, 137] width 162 height 17
click at [131, 142] on textarea at bounding box center [194, 137] width 162 height 17
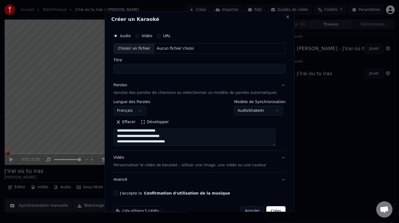
click at [131, 142] on textarea at bounding box center [194, 137] width 162 height 17
click at [130, 139] on textarea at bounding box center [194, 137] width 162 height 17
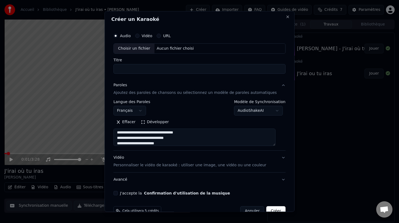
click at [130, 143] on textarea at bounding box center [194, 137] width 162 height 17
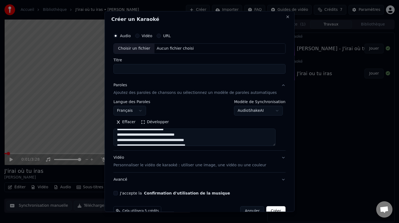
click at [128, 136] on textarea at bounding box center [194, 137] width 162 height 17
click at [128, 139] on textarea at bounding box center [194, 137] width 162 height 17
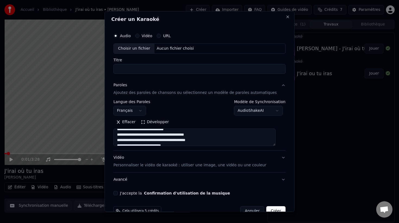
click at [128, 139] on textarea at bounding box center [194, 137] width 162 height 17
click at [192, 133] on textarea at bounding box center [194, 137] width 162 height 17
click at [139, 133] on textarea at bounding box center [194, 137] width 162 height 17
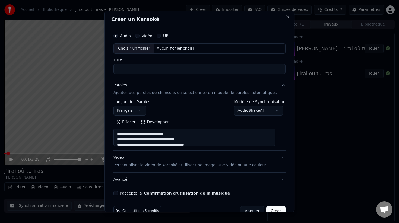
click at [139, 133] on textarea at bounding box center [194, 137] width 162 height 17
click at [139, 139] on textarea at bounding box center [194, 137] width 162 height 17
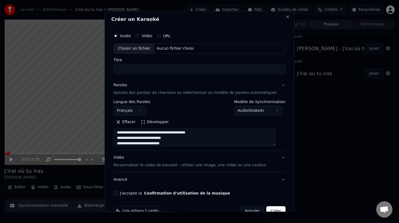
click at [137, 140] on textarea at bounding box center [194, 137] width 162 height 17
click at [134, 137] on textarea at bounding box center [194, 137] width 162 height 17
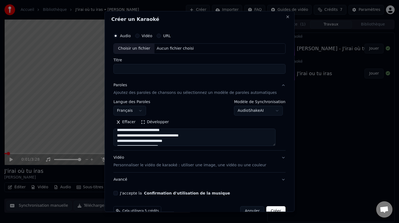
click at [134, 137] on textarea at bounding box center [194, 137] width 162 height 17
click at [134, 141] on textarea at bounding box center [194, 137] width 162 height 17
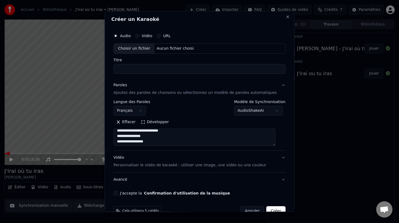
scroll to position [301, 0]
click at [139, 136] on textarea at bounding box center [194, 137] width 162 height 17
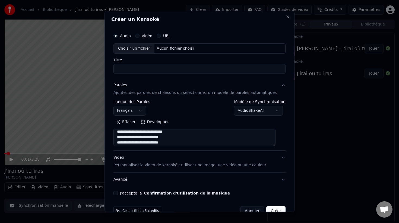
click at [142, 136] on textarea at bounding box center [194, 137] width 162 height 17
type textarea "**********"
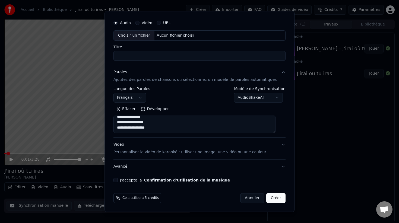
click at [231, 145] on div "Vidéo Personnaliser le vidéo de karaoké : utiliser une image, une vidéo ou une …" at bounding box center [189, 148] width 153 height 13
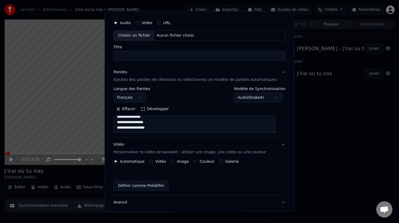
scroll to position [0, 0]
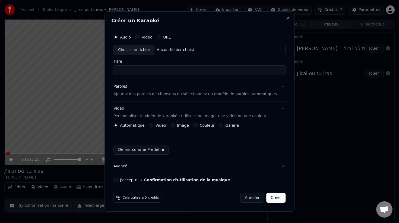
click at [197, 126] on button "Couleur" at bounding box center [195, 125] width 4 height 4
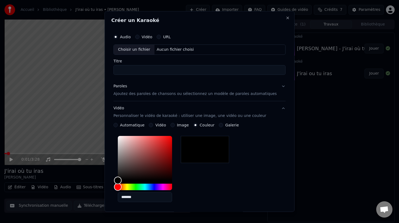
click at [199, 170] on div "*******" at bounding box center [199, 170] width 172 height 73
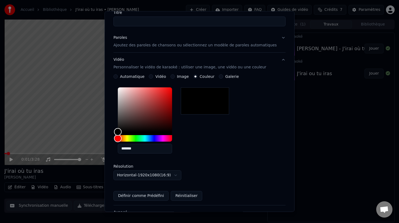
scroll to position [94, 0]
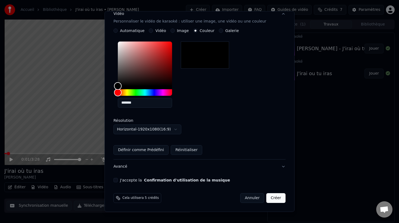
click at [118, 179] on button "J'accepte la Confirmation d'utilisation de la musique" at bounding box center [115, 180] width 4 height 4
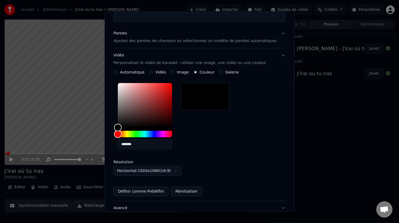
scroll to position [0, 0]
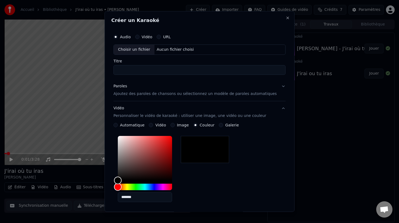
click at [145, 50] on div "Choisir un fichier" at bounding box center [134, 50] width 41 height 10
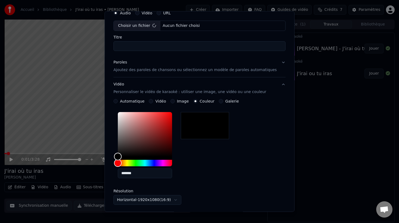
scroll to position [25, 0]
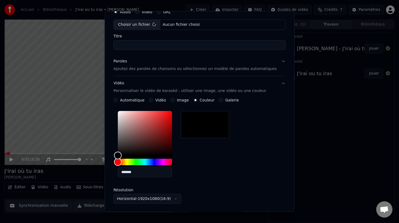
type input "**********"
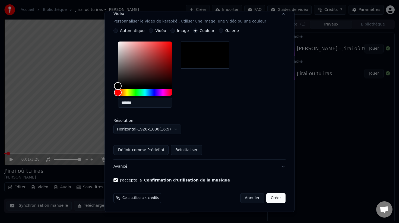
click at [271, 197] on button "Créer" at bounding box center [275, 198] width 19 height 10
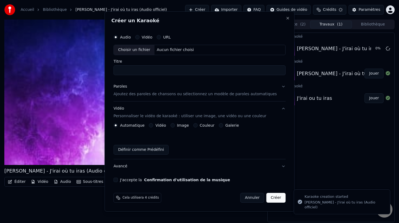
scroll to position [0, 0]
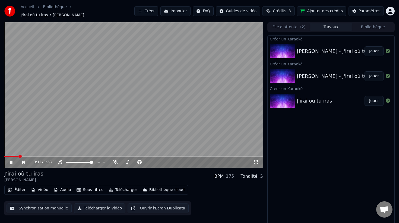
click at [124, 92] on video at bounding box center [133, 94] width 258 height 145
click at [7, 155] on span at bounding box center [8, 156] width 3 height 3
click at [158, 11] on button "Créer" at bounding box center [146, 11] width 24 height 10
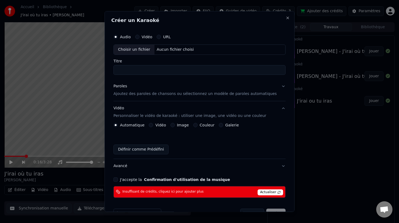
click at [132, 89] on div "Paroles Ajoutez des paroles de chansons ou sélectionnez un modèle de paroles au…" at bounding box center [194, 90] width 163 height 13
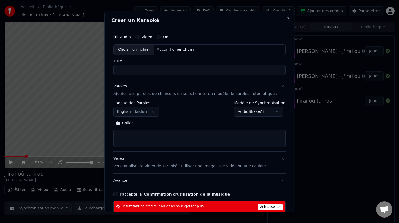
click at [136, 128] on div "Coller" at bounding box center [199, 133] width 172 height 28
click at [132, 125] on button "Coller" at bounding box center [124, 123] width 23 height 9
type textarea "**********"
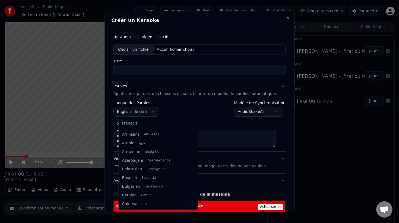
click at [151, 111] on body "**********" at bounding box center [199, 111] width 399 height 223
select select "**"
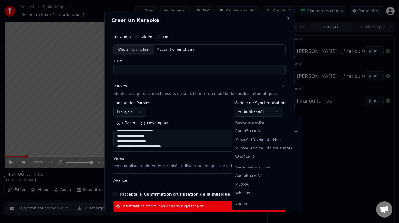
click at [245, 113] on body "**********" at bounding box center [199, 111] width 399 height 223
select select "**********"
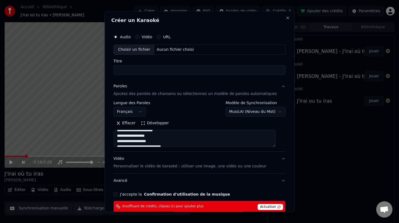
click at [140, 51] on div "Choisir un fichier" at bounding box center [134, 50] width 41 height 10
click at [151, 70] on input "**********" at bounding box center [199, 70] width 172 height 10
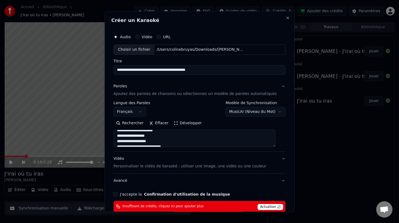
drag, startPoint x: 200, startPoint y: 71, endPoint x: 134, endPoint y: 70, distance: 66.7
click at [134, 70] on input "**********" at bounding box center [199, 70] width 172 height 10
click at [135, 71] on input "**********" at bounding box center [199, 70] width 172 height 10
type input "**********"
click at [147, 86] on div "Paroles Ajoutez des paroles de chansons ou sélectionnez un modèle de paroles au…" at bounding box center [194, 90] width 163 height 13
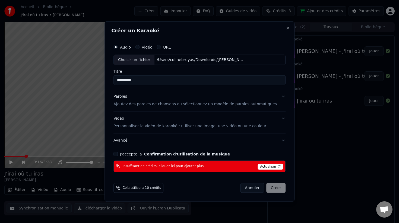
click at [151, 97] on div "Paroles Ajoutez des paroles de chansons ou sélectionnez un modèle de paroles au…" at bounding box center [194, 100] width 163 height 13
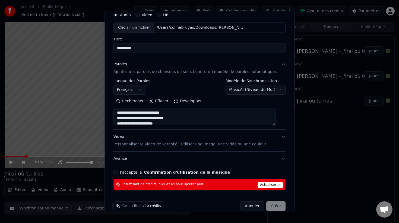
scroll to position [30, 0]
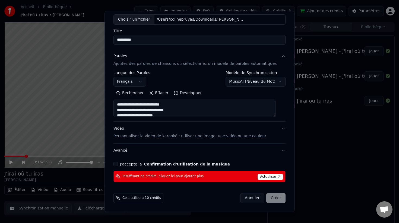
click at [118, 163] on button "J'accepte la Confirmation d'utilisation de la musique" at bounding box center [115, 164] width 4 height 4
click at [260, 178] on span "Actualiser" at bounding box center [269, 177] width 25 height 6
click at [263, 175] on span "Actualiser" at bounding box center [269, 177] width 25 height 6
click at [265, 176] on span "Actualiser" at bounding box center [269, 177] width 25 height 6
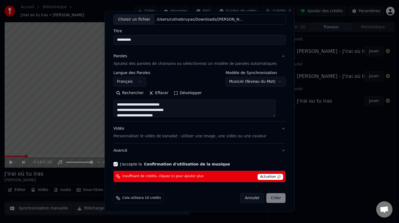
click at [275, 178] on span "Actualiser" at bounding box center [269, 177] width 25 height 6
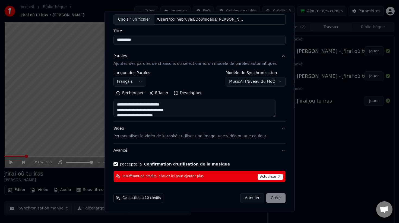
click at [274, 178] on span "Actualiser" at bounding box center [269, 177] width 25 height 6
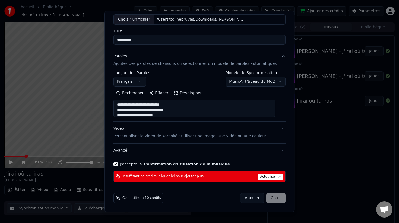
click at [274, 178] on span "Actualiser" at bounding box center [269, 177] width 25 height 6
click at [270, 197] on div "Annuler Créer" at bounding box center [262, 198] width 45 height 10
click at [265, 177] on span "Actualiser" at bounding box center [269, 177] width 25 height 6
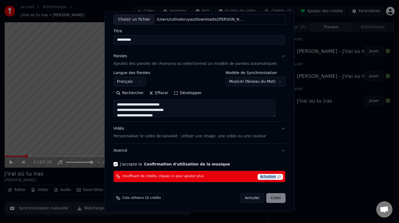
click at [265, 177] on span "Actualiser" at bounding box center [269, 177] width 25 height 6
click at [273, 177] on span "Actualiser" at bounding box center [269, 177] width 25 height 6
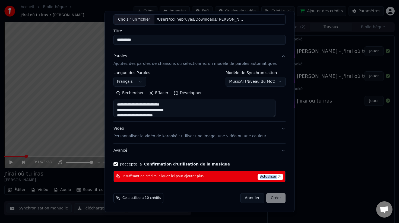
click at [273, 177] on span "Actualiser" at bounding box center [269, 177] width 25 height 6
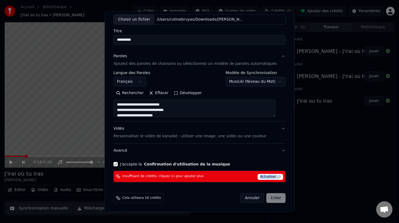
click at [273, 177] on span "Actualiser" at bounding box center [269, 177] width 25 height 6
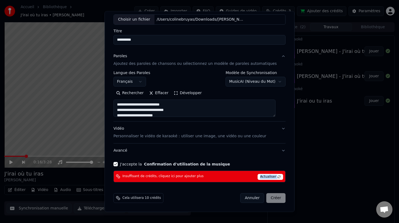
click at [273, 177] on span "Actualiser" at bounding box center [269, 177] width 25 height 6
click at [271, 175] on span "Actualiser" at bounding box center [269, 177] width 25 height 6
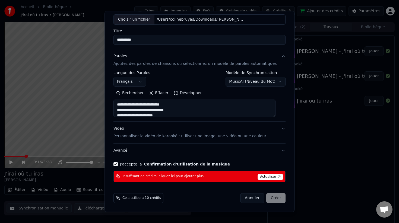
click at [273, 175] on span "Actualiser" at bounding box center [269, 177] width 25 height 6
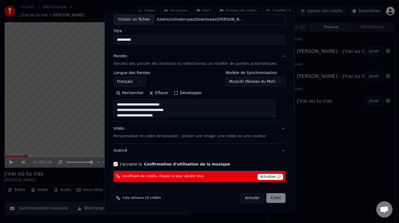
click at [273, 175] on span "Actualiser" at bounding box center [269, 177] width 25 height 6
click at [261, 177] on span "Actualiser" at bounding box center [269, 177] width 25 height 6
click at [270, 176] on span "Actualiser" at bounding box center [269, 177] width 25 height 6
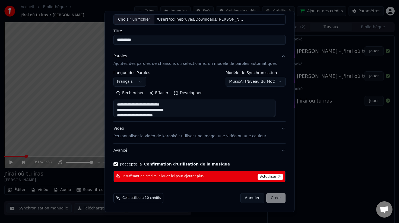
click at [270, 176] on span "Actualiser" at bounding box center [269, 177] width 25 height 6
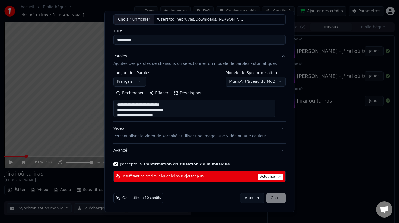
click at [270, 176] on span "Actualiser" at bounding box center [269, 177] width 25 height 6
click at [247, 199] on button "Annuler" at bounding box center [252, 198] width 24 height 10
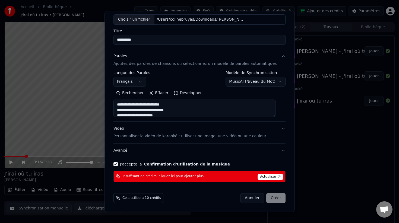
select select "**********"
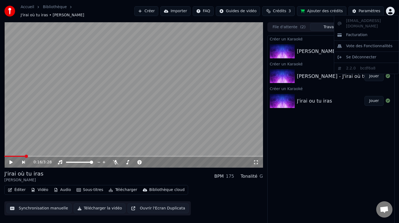
click at [392, 9] on html "Accueil Bibliothèque J'irai où tu iras • [PERSON_NAME] Importer FAQ Guides de v…" at bounding box center [199, 111] width 399 height 223
click at [351, 55] on span "Se Déconnecter" at bounding box center [361, 57] width 30 height 5
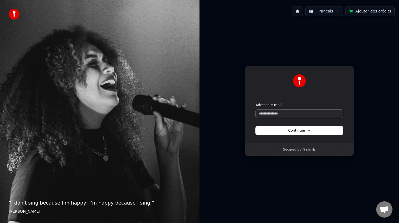
click at [302, 113] on input "Adresse e-mail" at bounding box center [298, 114] width 87 height 8
click at [284, 130] on button "Continuer" at bounding box center [298, 130] width 87 height 8
type input "**********"
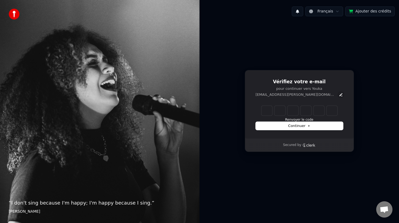
click at [338, 95] on icon "Edit" at bounding box center [340, 94] width 4 height 4
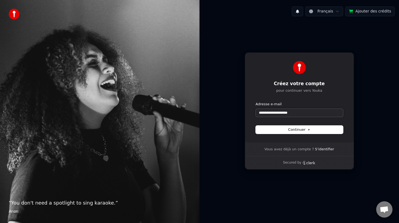
drag, startPoint x: 302, startPoint y: 111, endPoint x: 250, endPoint y: 113, distance: 52.4
click at [250, 113] on div "**********" at bounding box center [299, 97] width 109 height 90
paste input "**********"
click at [298, 130] on span "Continuer" at bounding box center [299, 129] width 22 height 5
type input "**********"
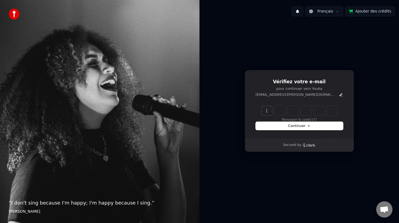
click at [267, 113] on input "Enter verification code" at bounding box center [304, 111] width 87 height 10
paste input "******"
type input "******"
